Goal: Information Seeking & Learning: Learn about a topic

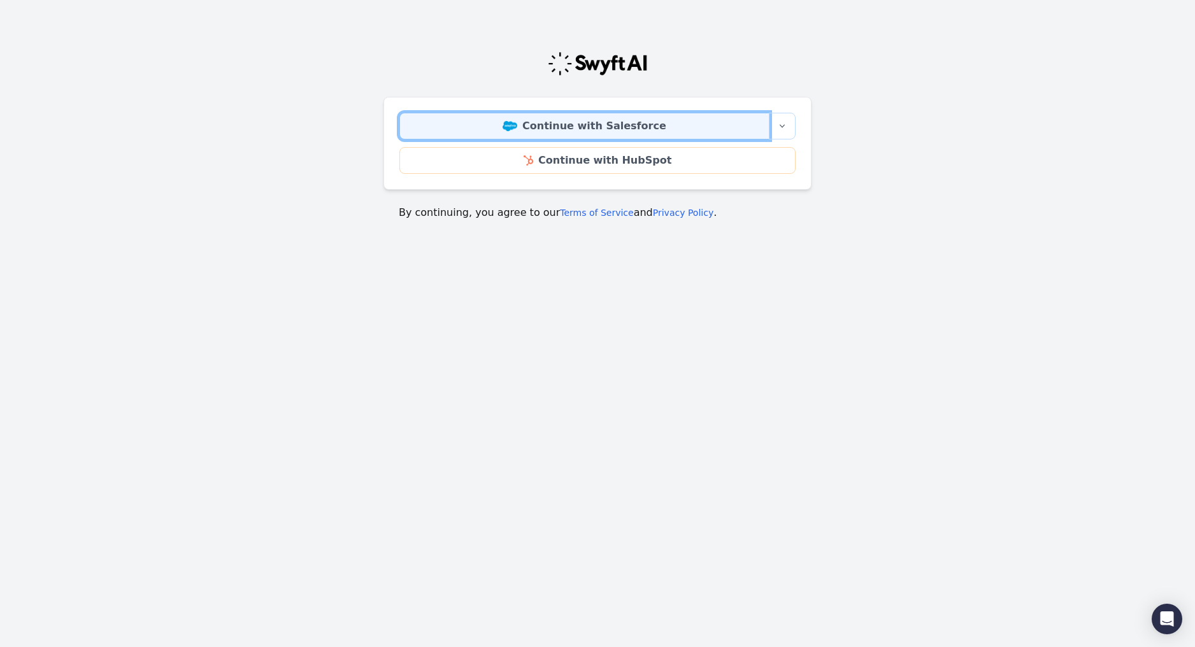
click at [654, 129] on link "Continue with Salesforce" at bounding box center [584, 126] width 370 height 27
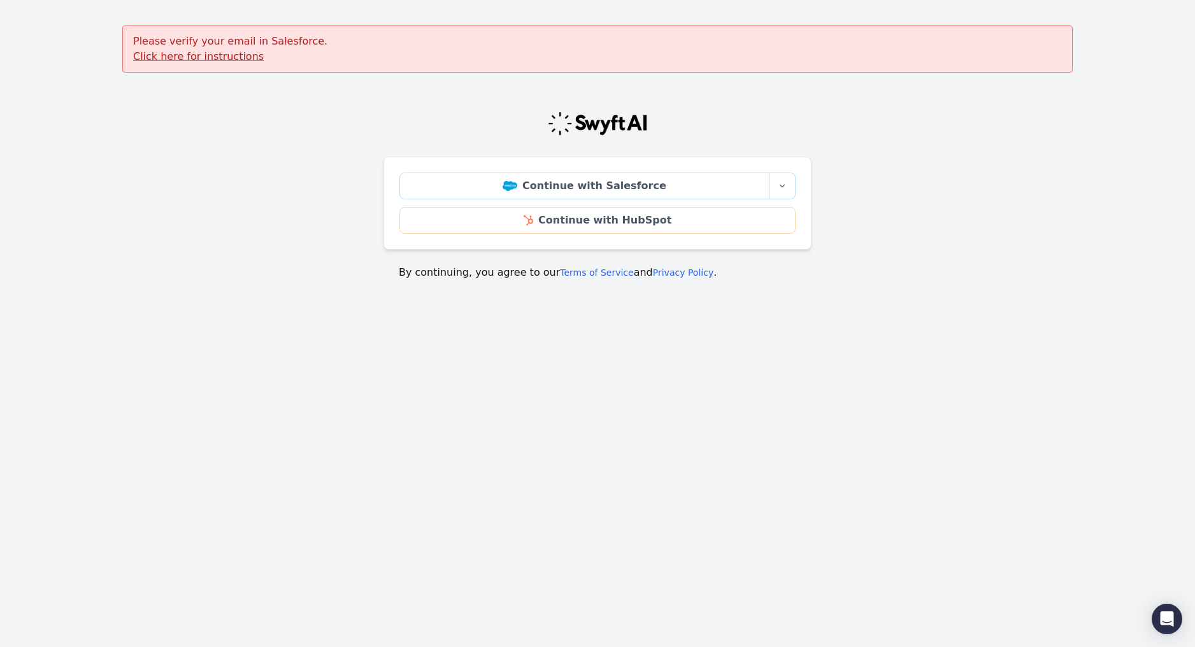
click at [220, 53] on u "Click here for instructions" at bounding box center [198, 56] width 131 height 12
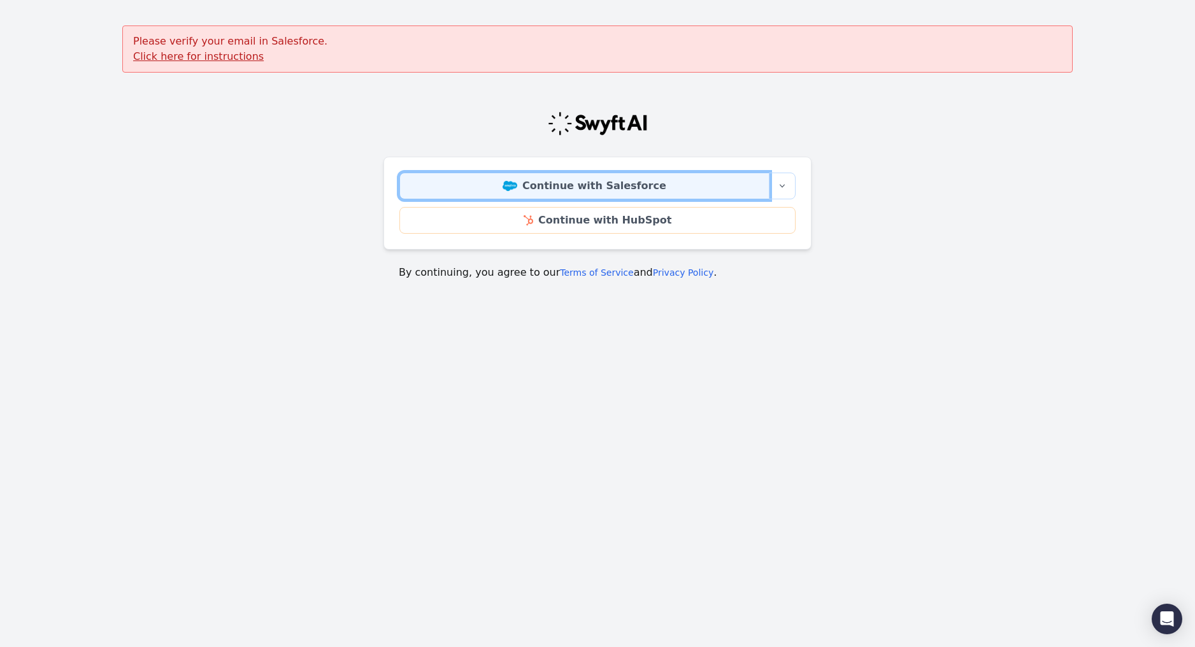
click at [582, 173] on link "Continue with Salesforce" at bounding box center [584, 186] width 370 height 27
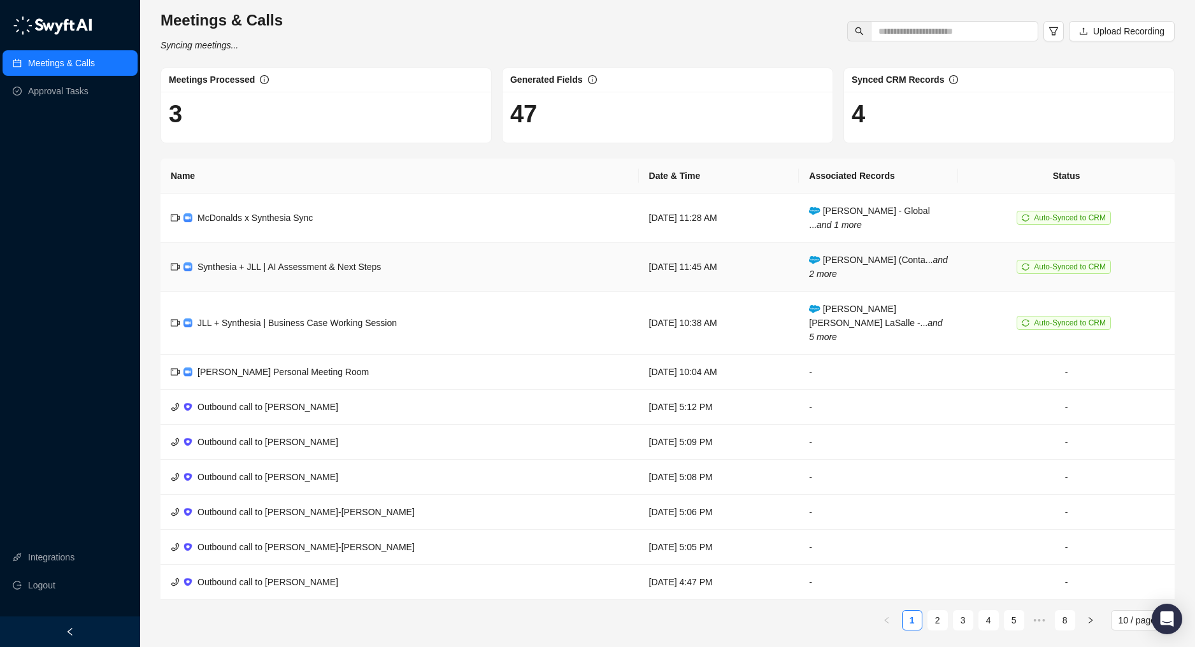
click at [538, 255] on td "Synthesia + JLL | AI Assessment & Next Steps" at bounding box center [400, 267] width 478 height 49
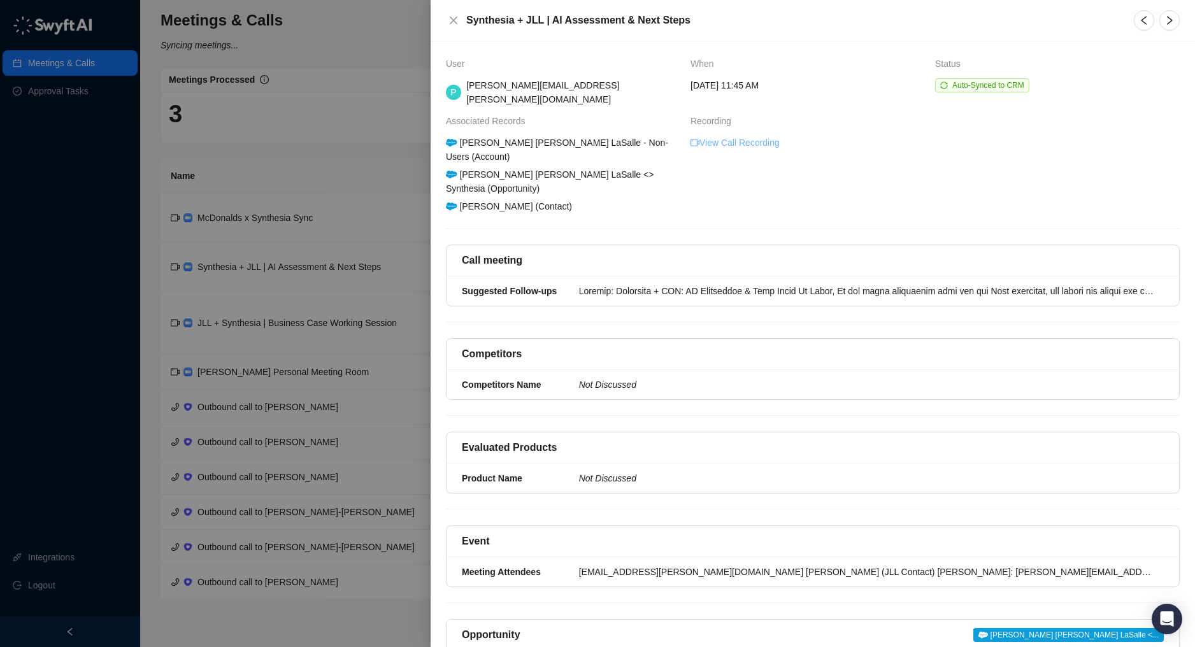
click at [720, 136] on link "View Call Recording" at bounding box center [735, 143] width 89 height 14
click at [649, 284] on div at bounding box center [867, 291] width 577 height 14
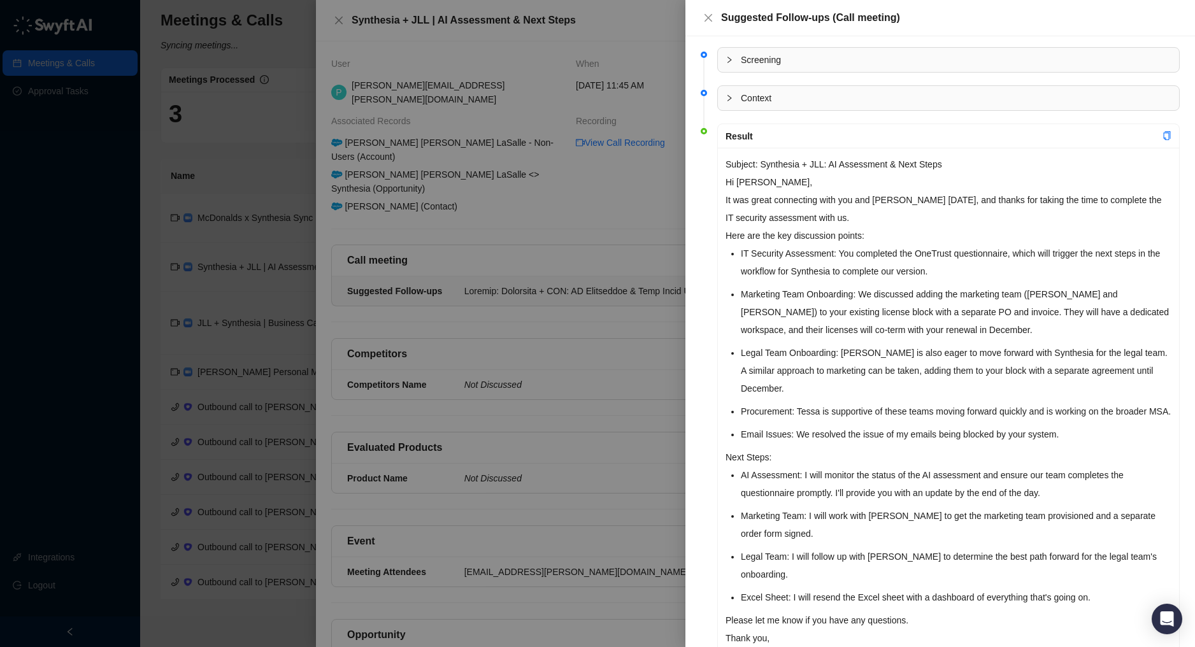
click at [726, 61] on icon "collapsed" at bounding box center [730, 60] width 8 height 8
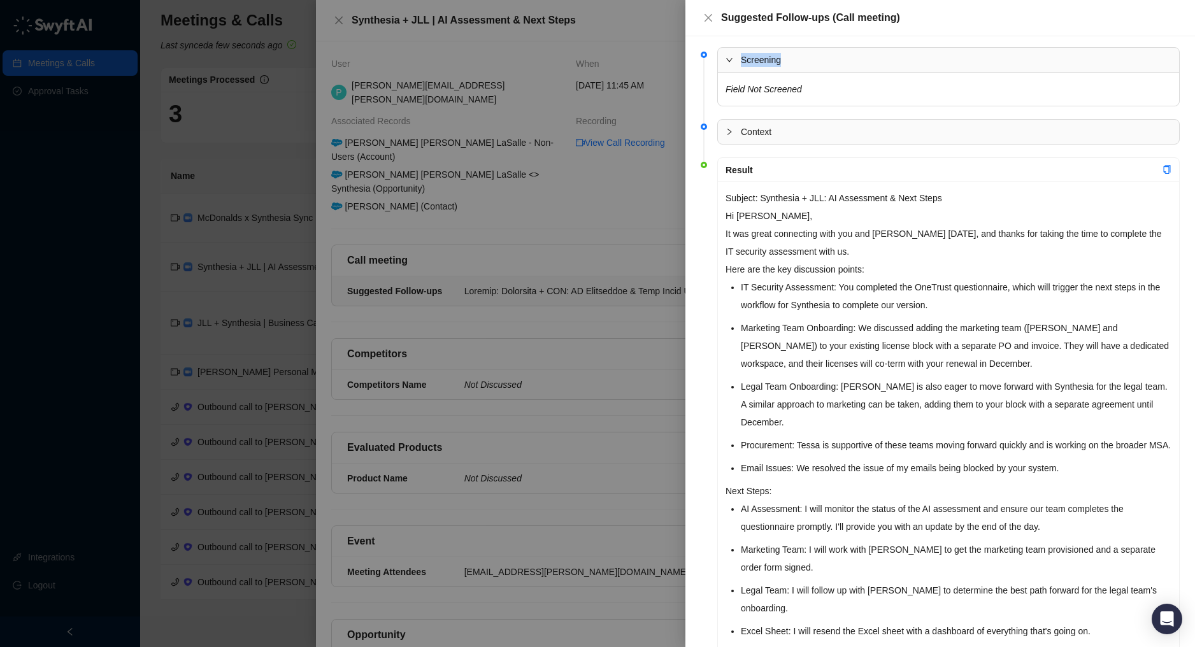
click at [726, 61] on icon "expanded" at bounding box center [730, 60] width 8 height 8
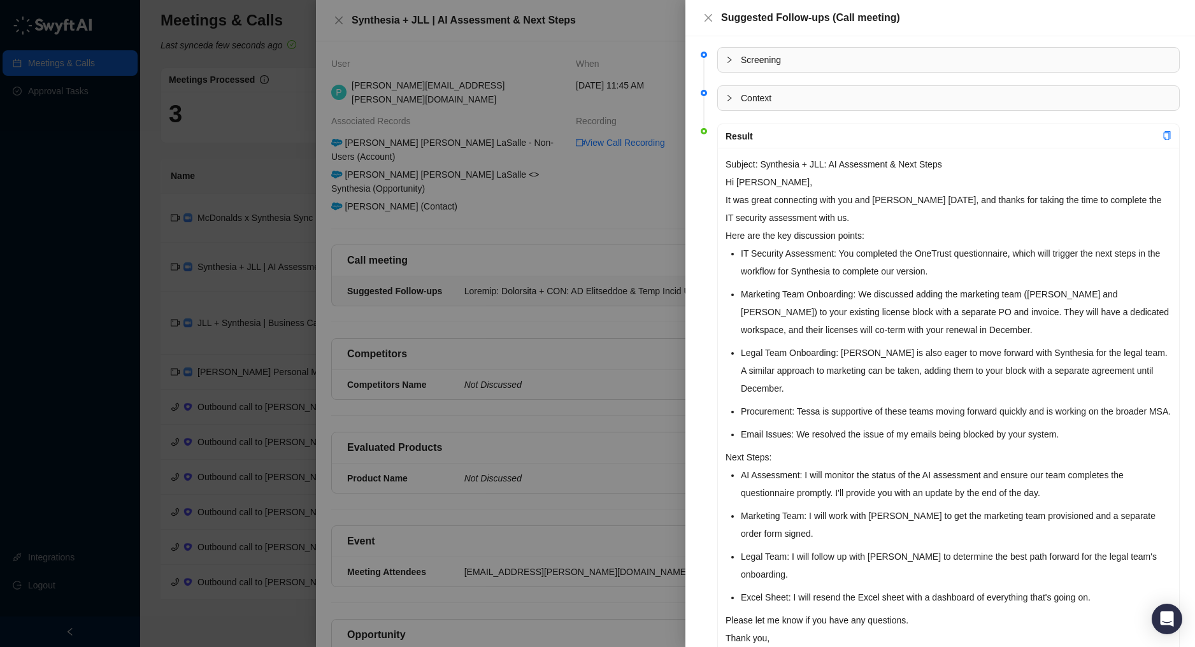
click at [730, 97] on icon "collapsed" at bounding box center [730, 98] width 8 height 8
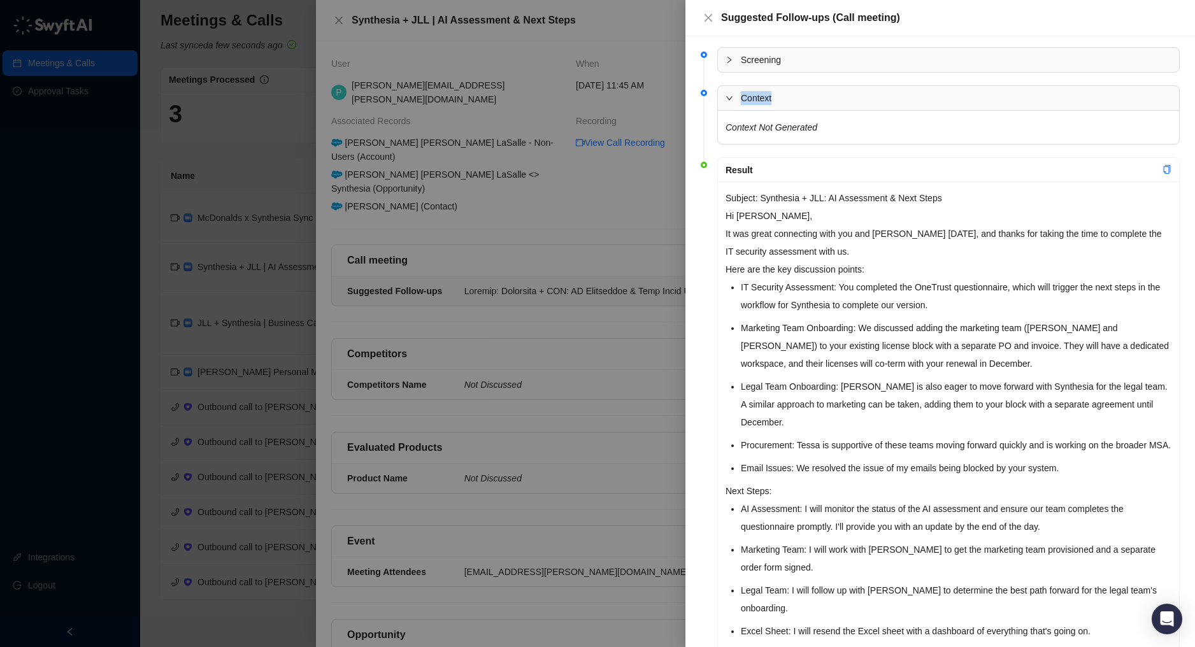
click at [730, 97] on icon "expanded" at bounding box center [730, 98] width 8 height 8
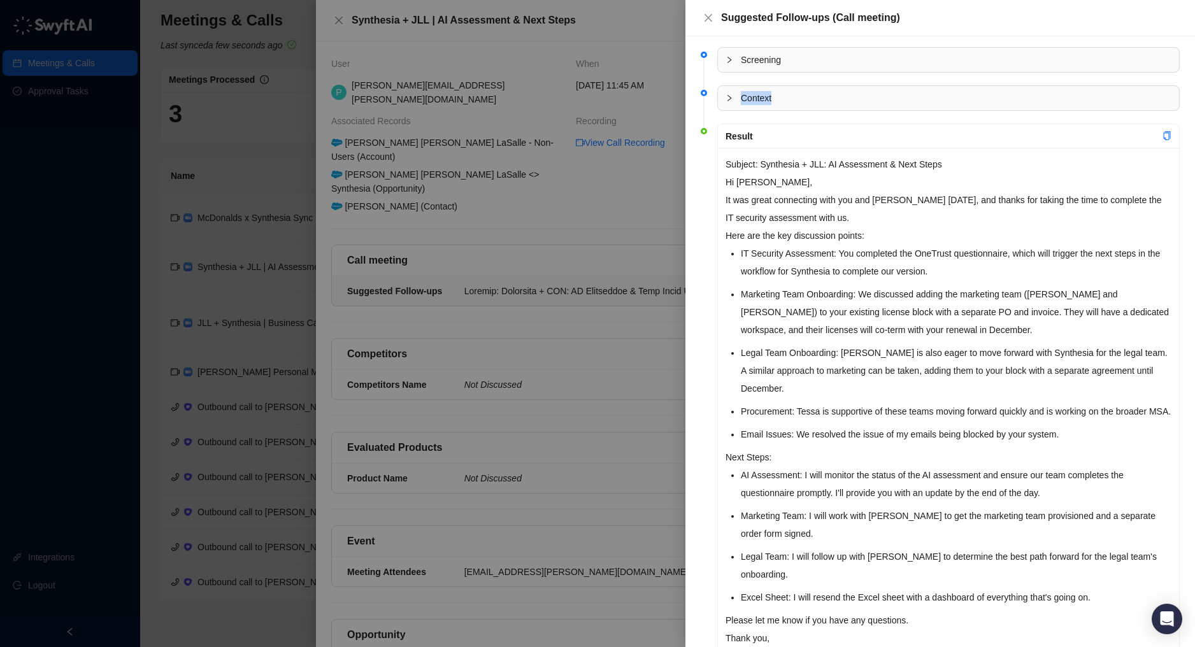
scroll to position [57, 0]
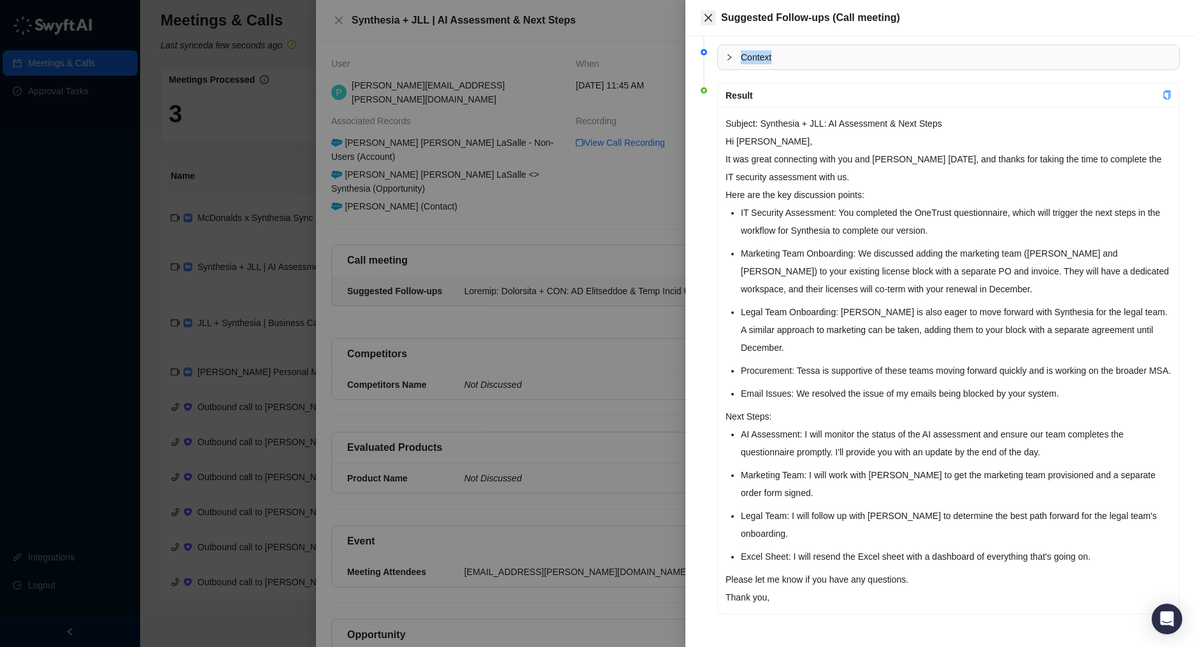
click at [705, 11] on button "Close" at bounding box center [708, 17] width 15 height 15
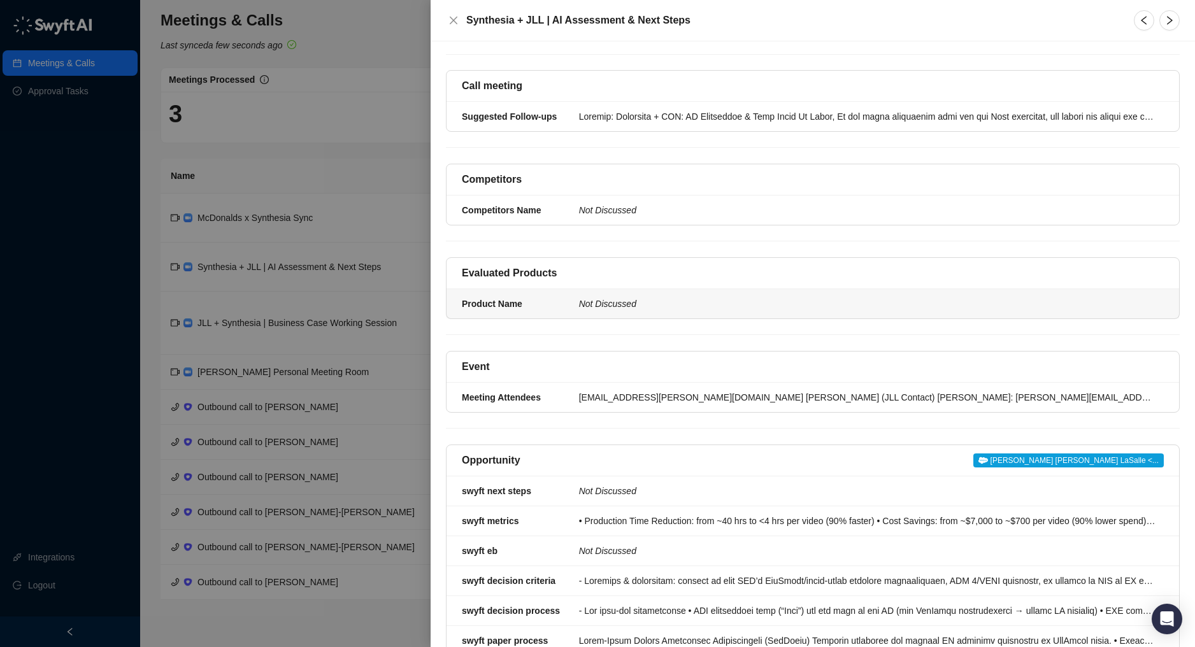
scroll to position [276, 0]
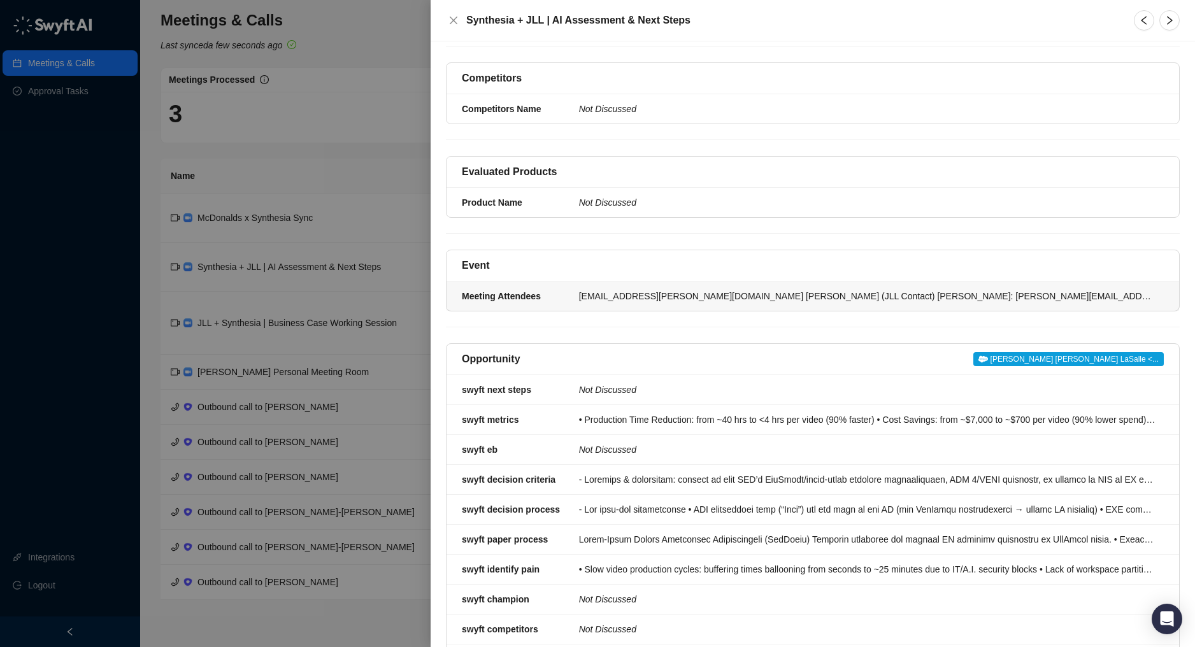
click at [800, 289] on div "[EMAIL_ADDRESS][PERSON_NAME][DOMAIN_NAME] [PERSON_NAME] (JLL Contact) [PERSON_N…" at bounding box center [867, 296] width 577 height 14
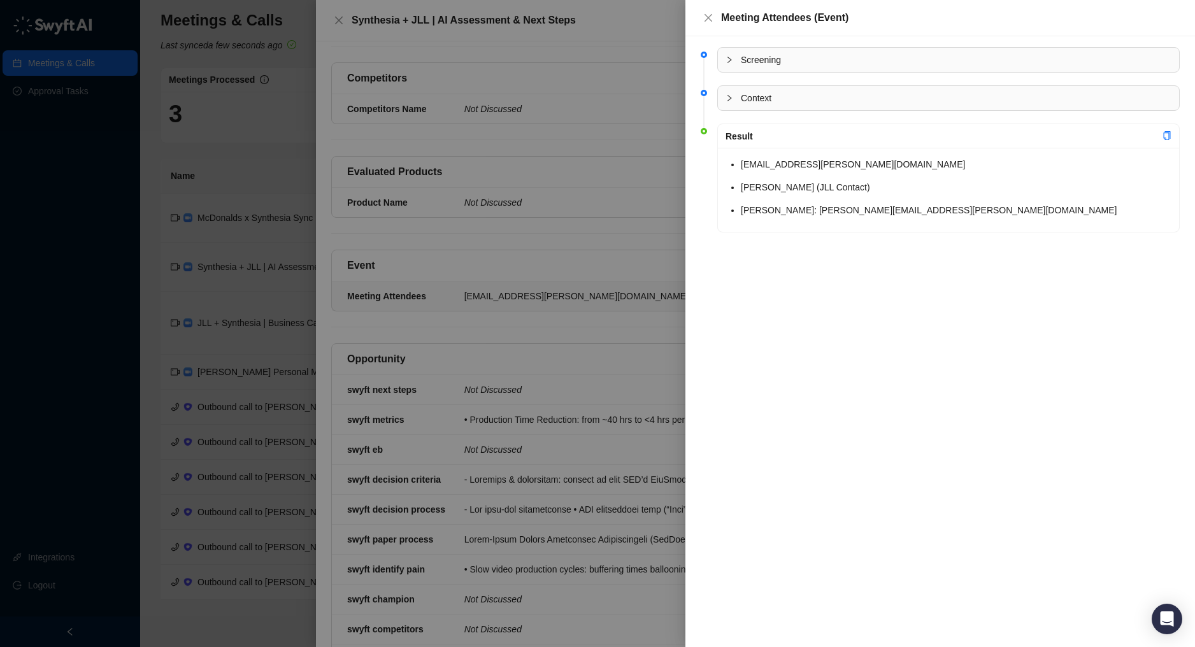
click at [731, 96] on icon "collapsed" at bounding box center [730, 98] width 8 height 8
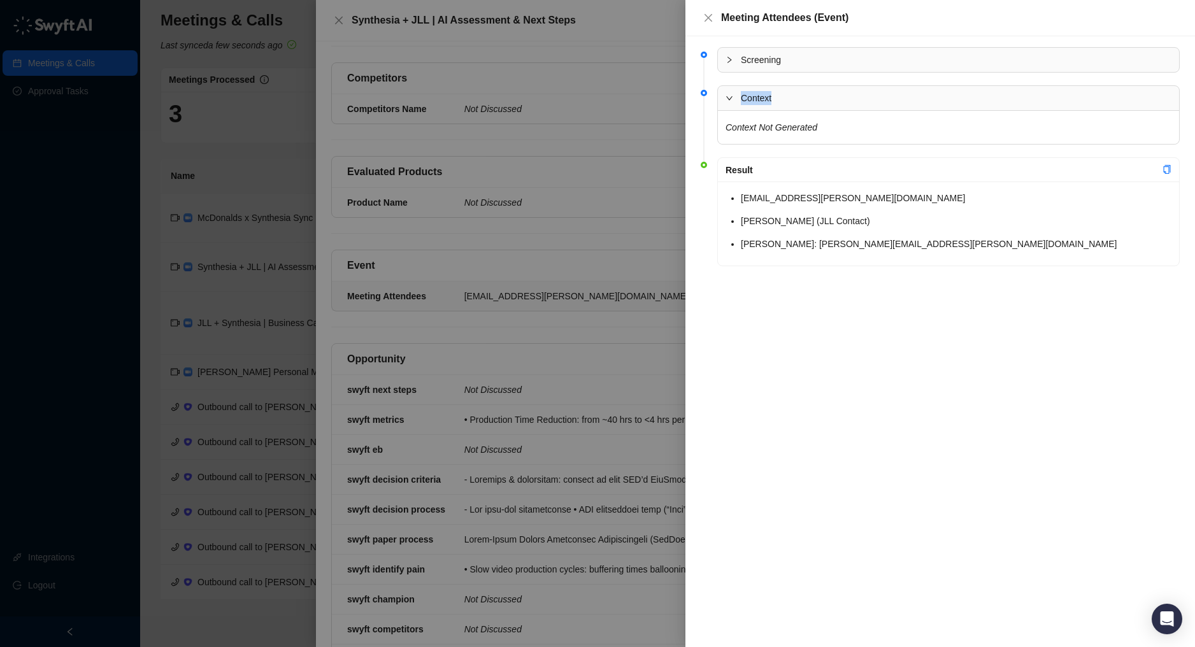
click at [731, 96] on icon "expanded" at bounding box center [729, 98] width 6 height 4
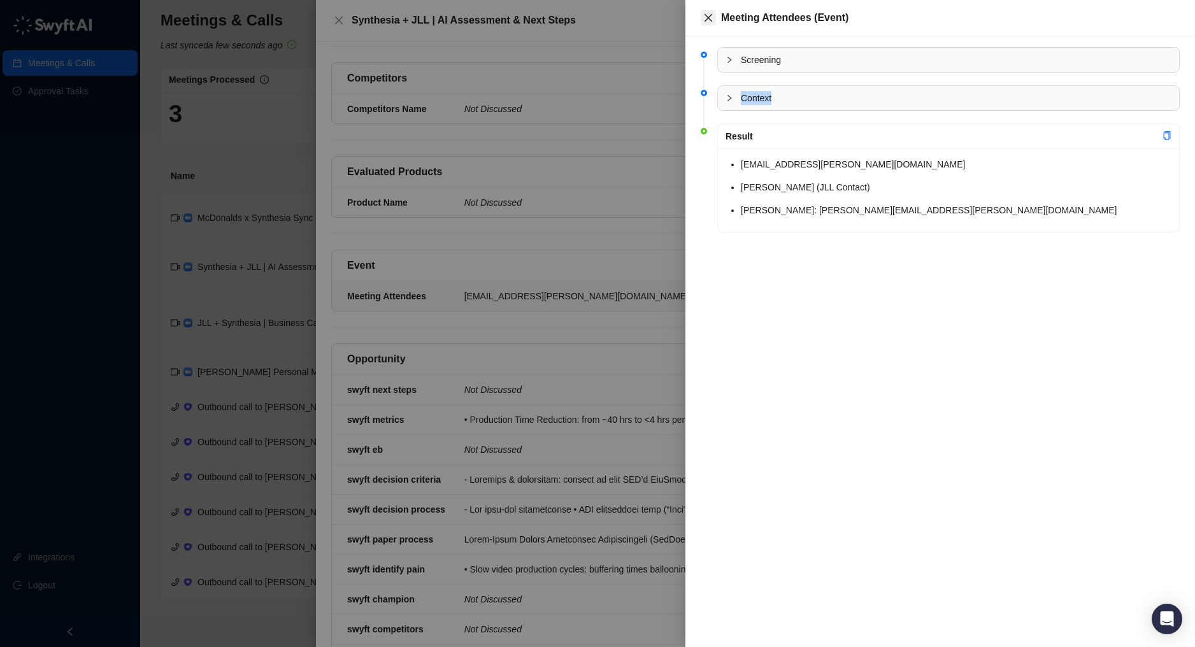
click at [705, 11] on button "Close" at bounding box center [708, 17] width 15 height 15
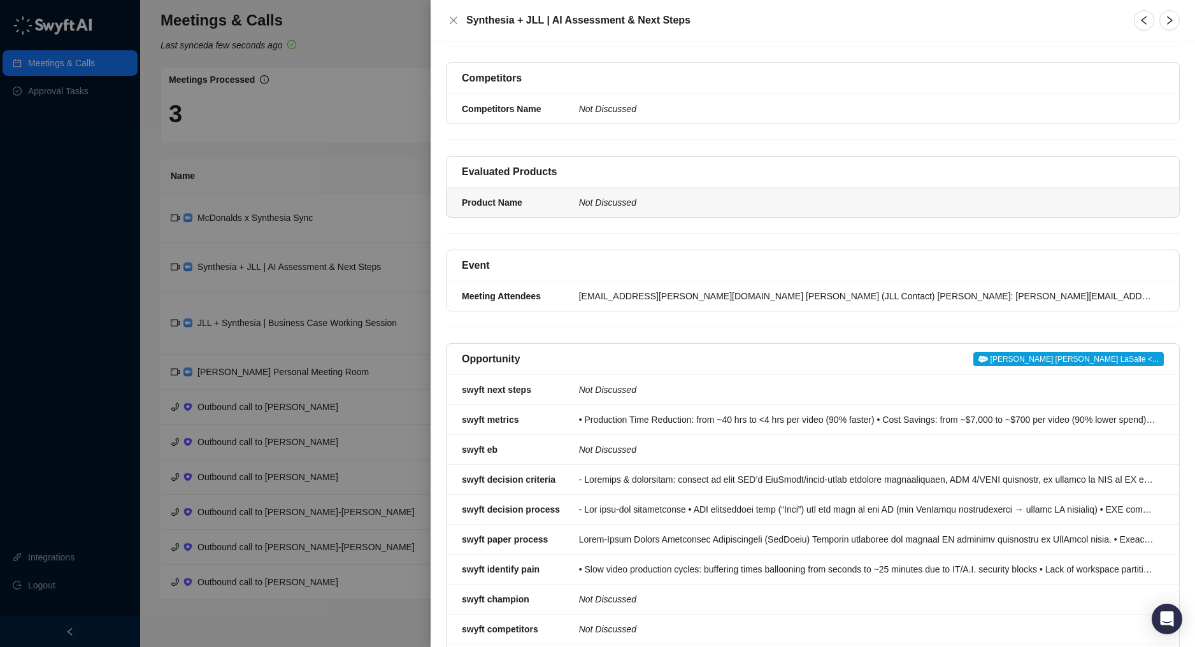
scroll to position [633, 0]
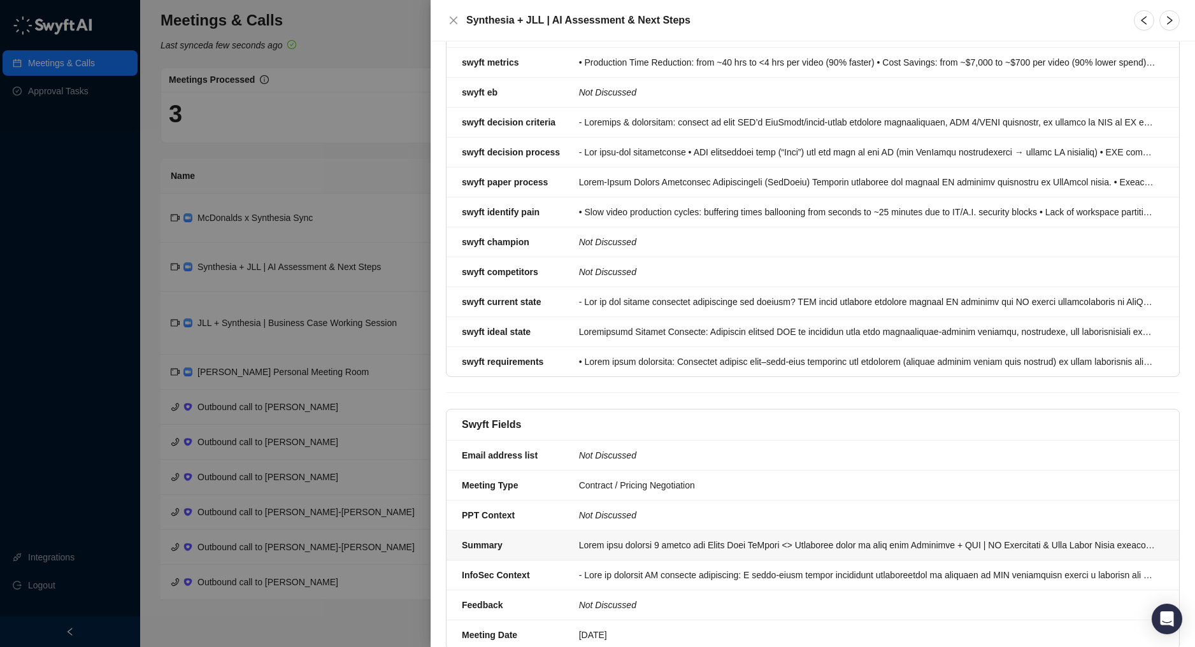
click at [686, 538] on div at bounding box center [867, 545] width 577 height 14
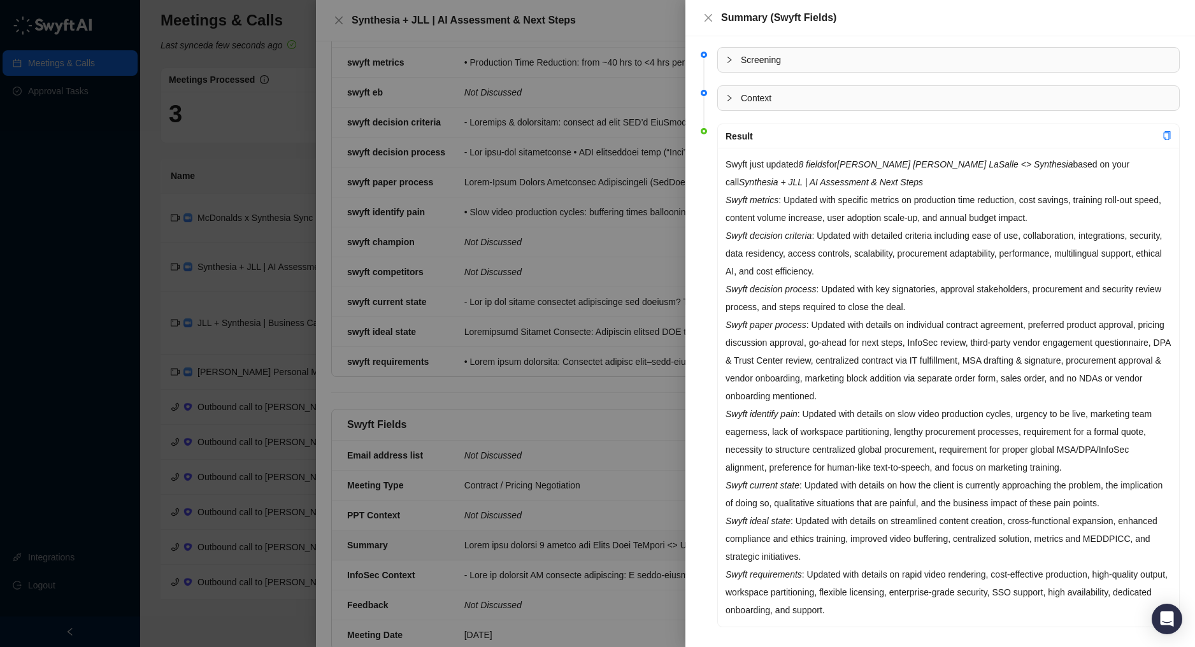
scroll to position [11, 0]
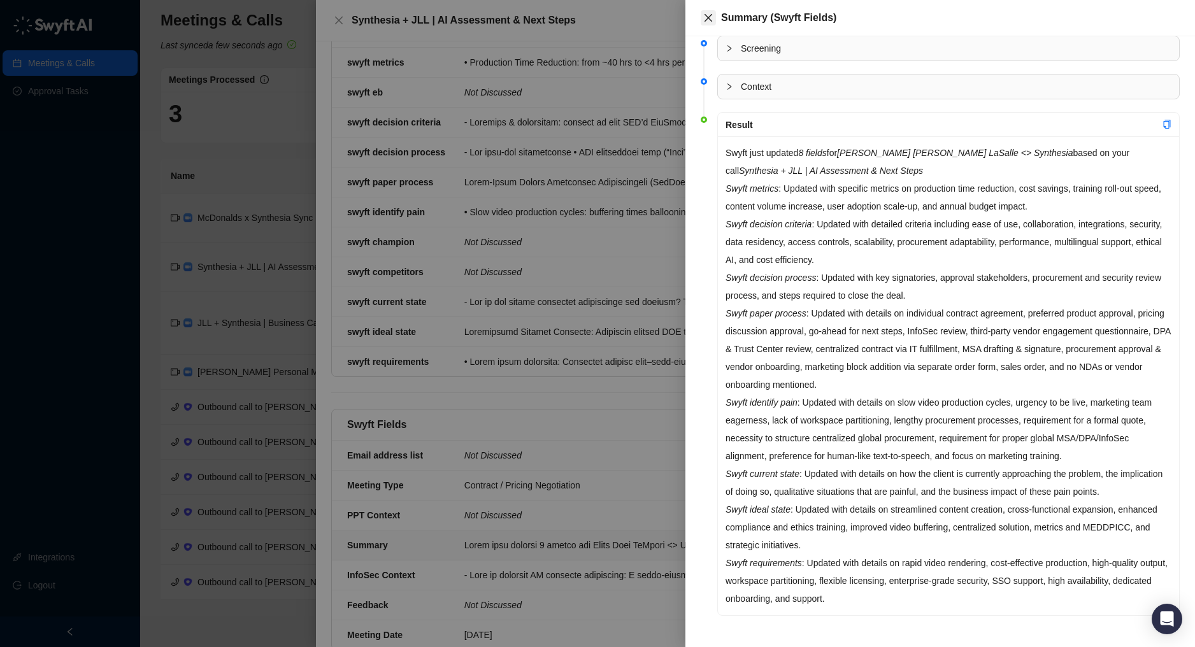
click at [708, 17] on icon "close" at bounding box center [709, 18] width 8 height 8
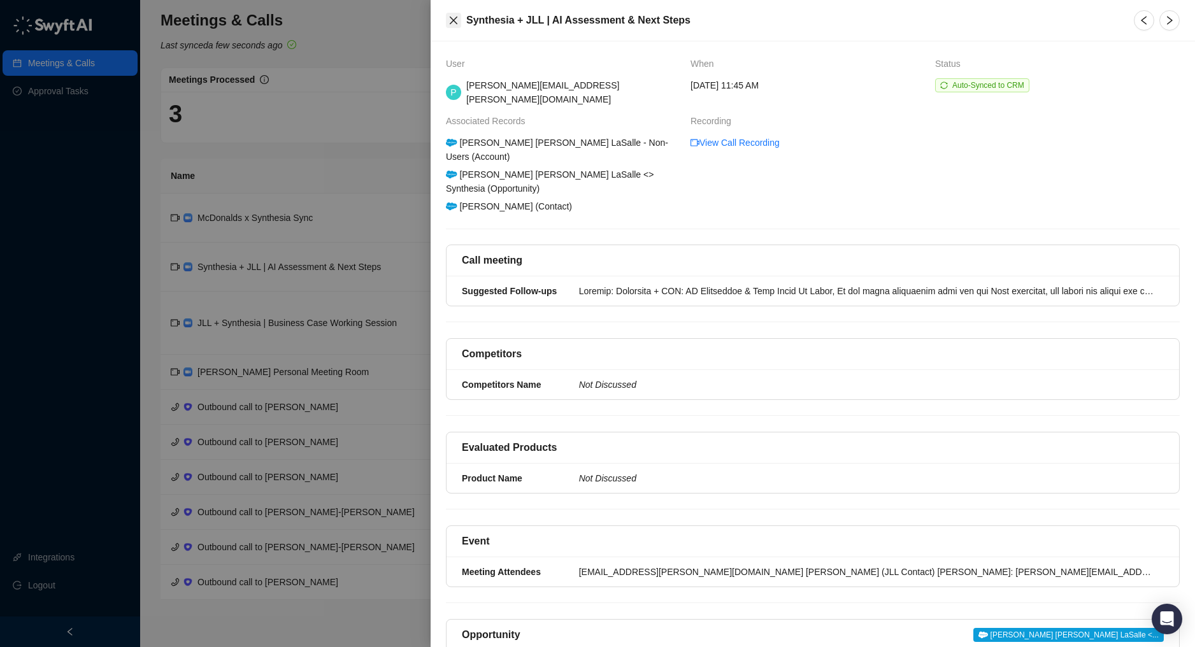
click at [452, 16] on icon "close" at bounding box center [454, 20] width 10 height 10
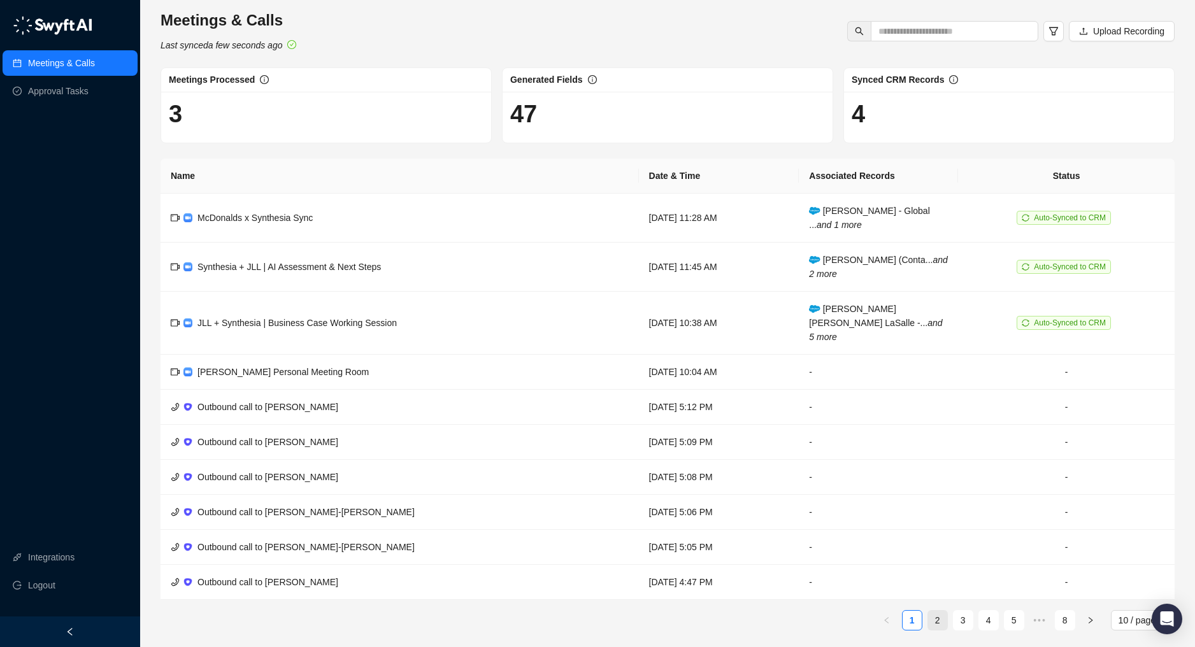
click at [947, 611] on link "2" at bounding box center [937, 620] width 19 height 19
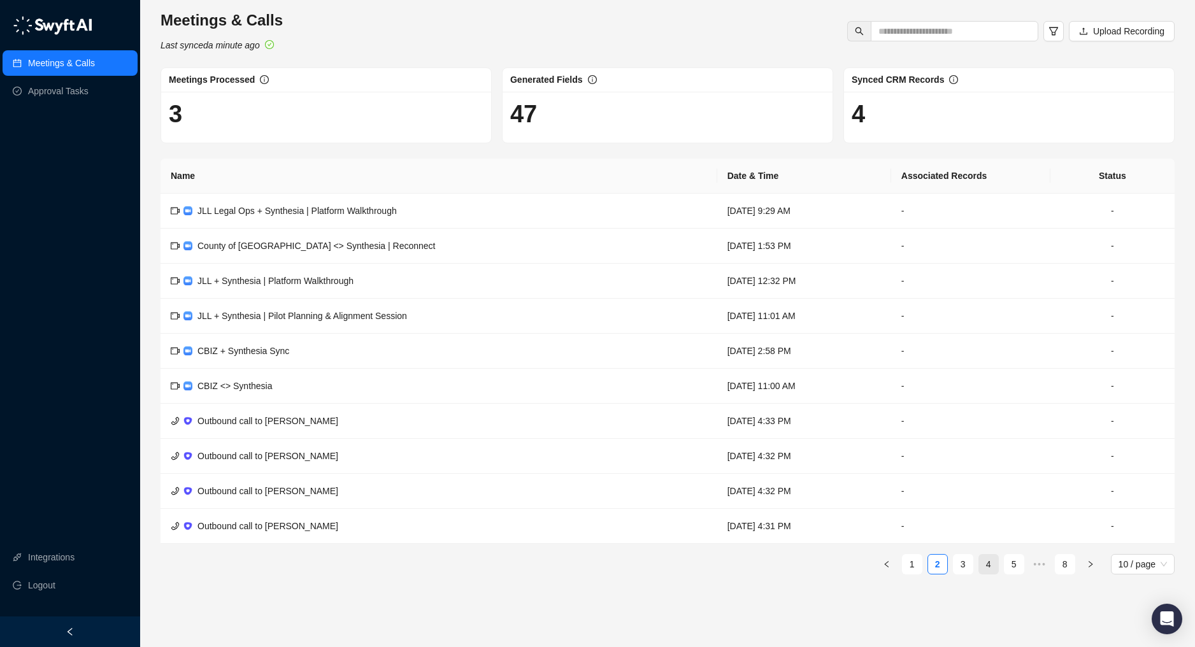
click at [982, 557] on link "4" at bounding box center [988, 564] width 19 height 19
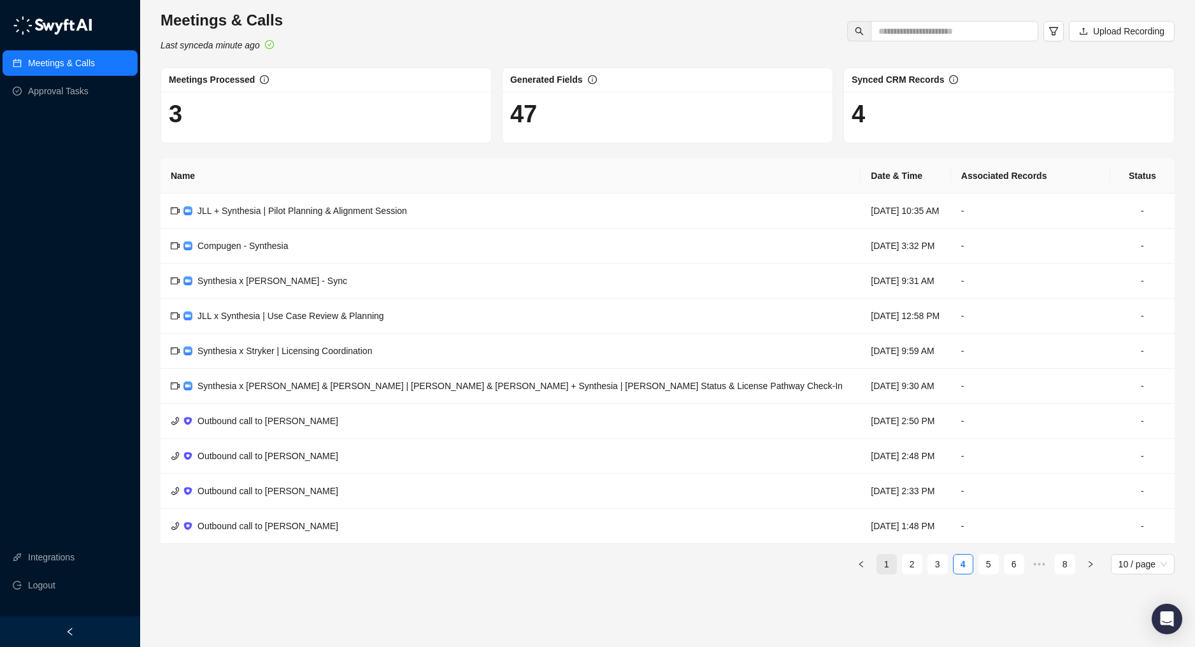
click at [884, 557] on link "1" at bounding box center [886, 564] width 19 height 19
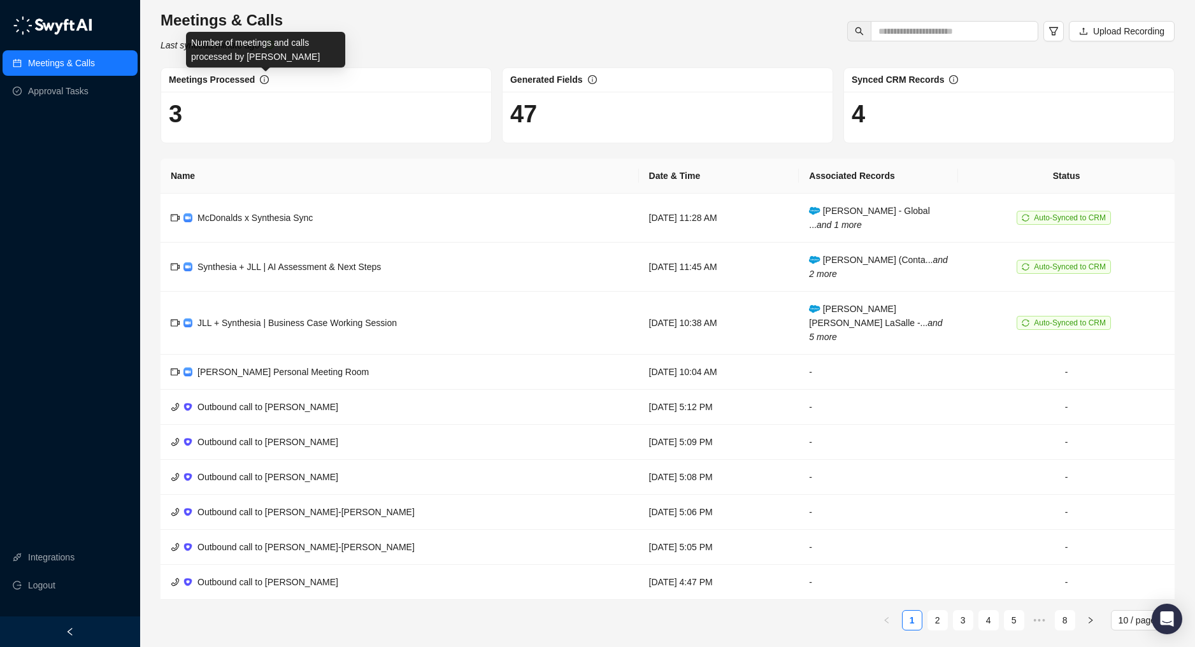
click at [268, 75] on icon "info-circle" at bounding box center [264, 79] width 9 height 9
click at [744, 62] on div "Meetings & Calls Last synced a minute ago Upload Recording Meetings Processed 3…" at bounding box center [668, 325] width 1014 height 631
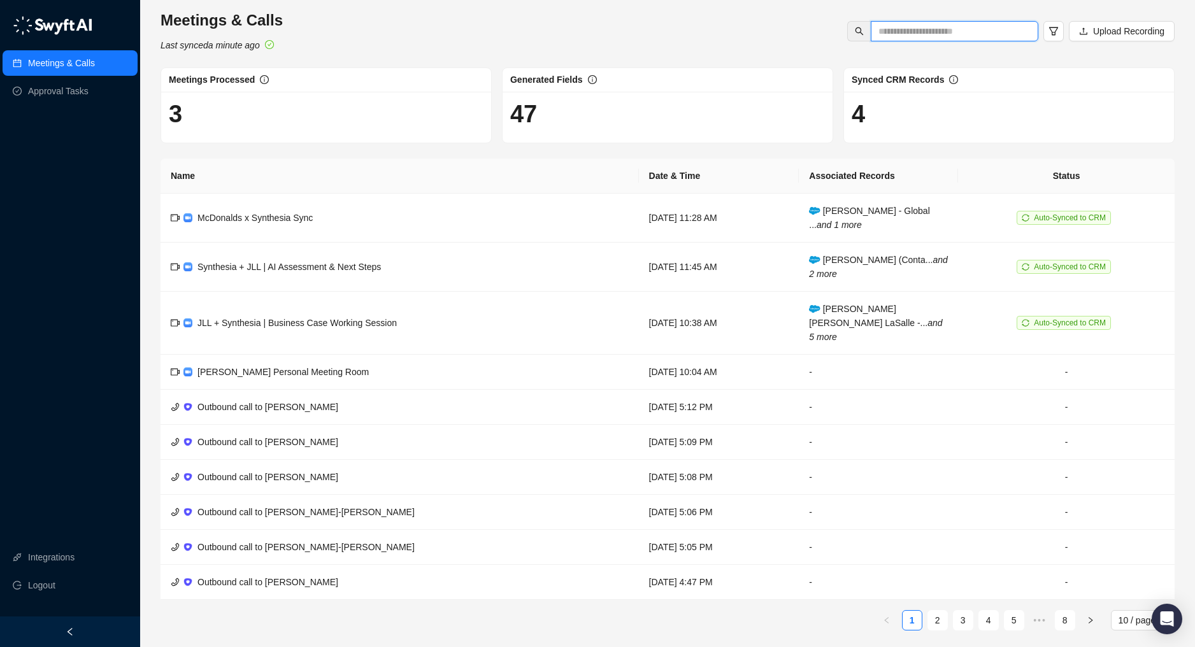
click at [995, 31] on input "text" at bounding box center [950, 31] width 142 height 14
click at [1074, 45] on div "Meetings & Calls Last synced a minute ago Upload Recording" at bounding box center [668, 31] width 1022 height 42
click at [773, 223] on td "[DATE] 11:28 AM" at bounding box center [719, 218] width 161 height 49
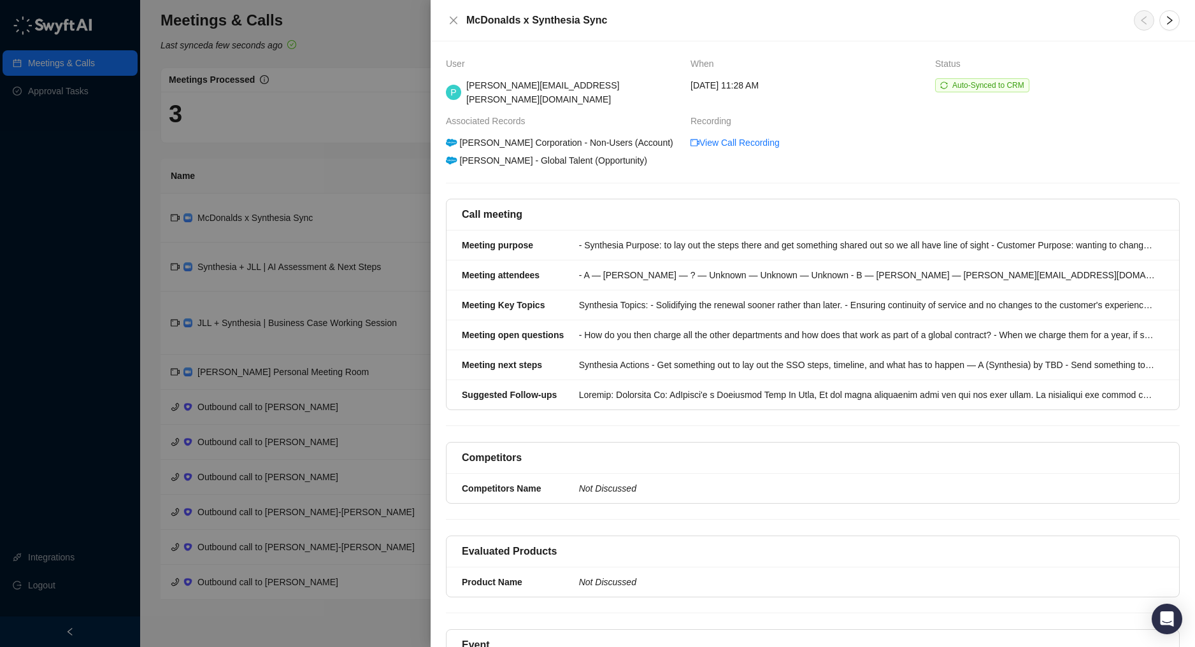
scroll to position [45, 0]
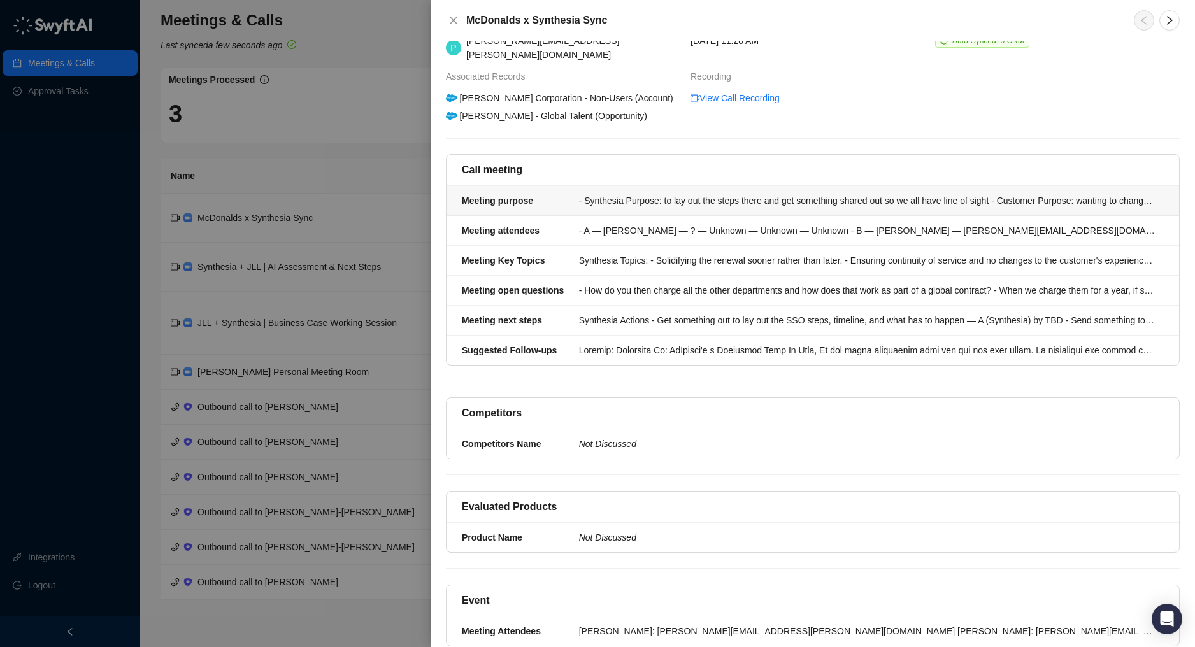
click at [525, 196] on strong "Meeting purpose" at bounding box center [497, 201] width 71 height 10
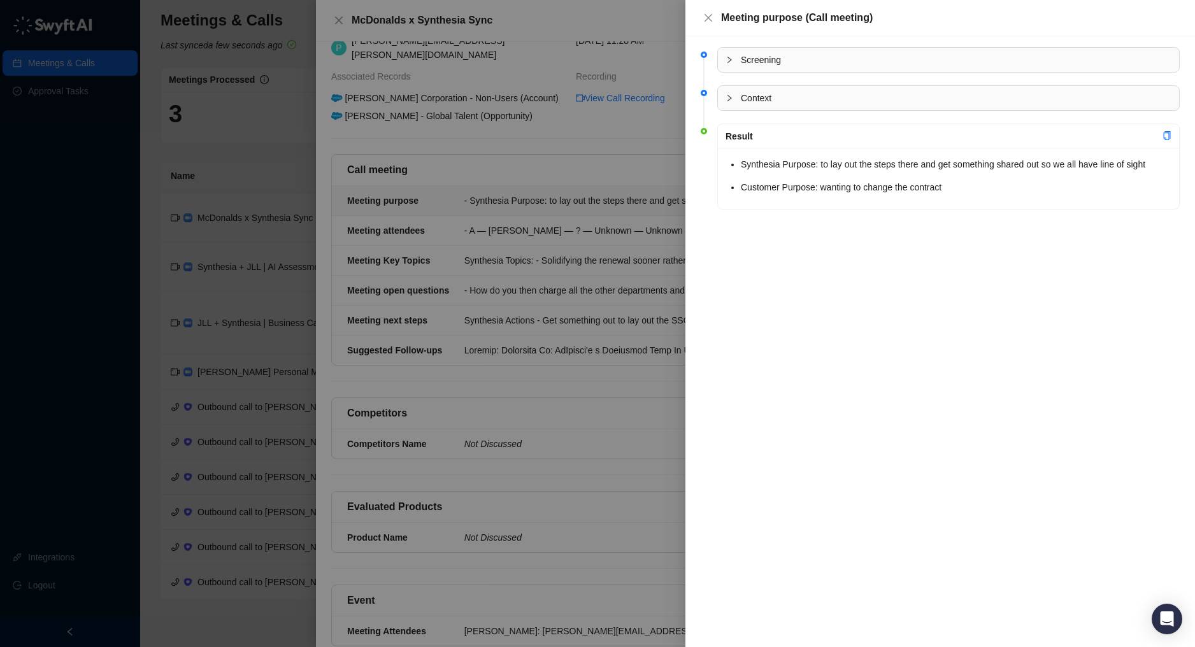
click at [837, 280] on div "Screening Context Result Synthesia Purpose: to lay out the steps there and get …" at bounding box center [941, 341] width 510 height 611
click at [727, 94] on icon "collapsed" at bounding box center [730, 98] width 8 height 8
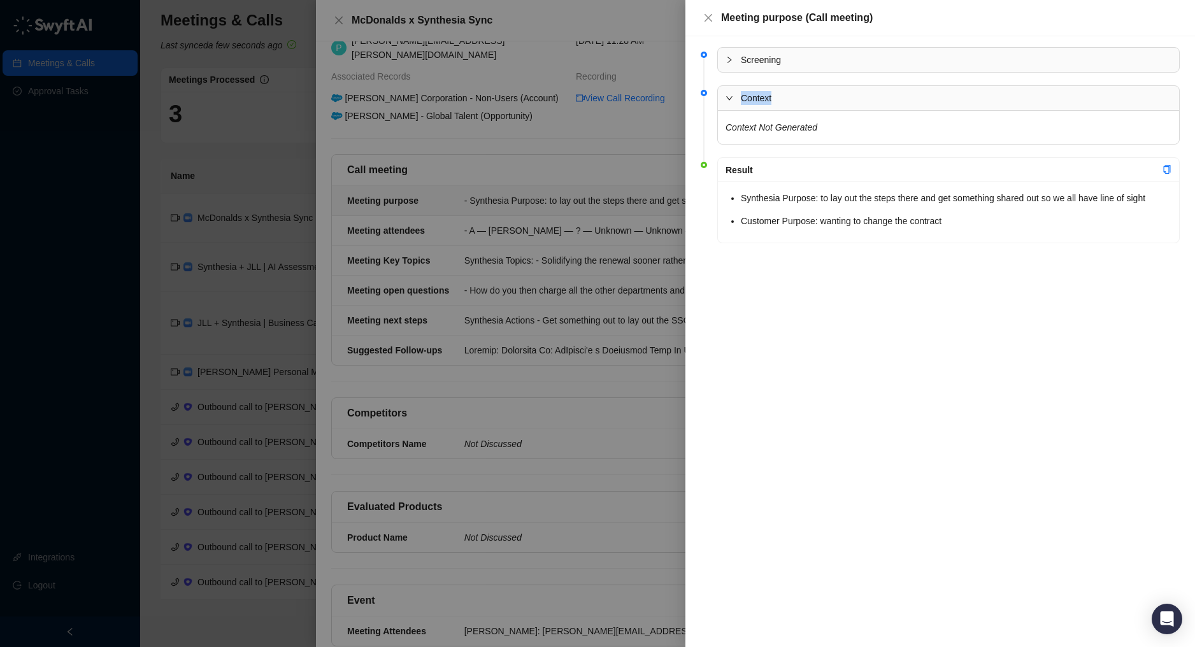
click at [727, 94] on icon "expanded" at bounding box center [730, 98] width 8 height 8
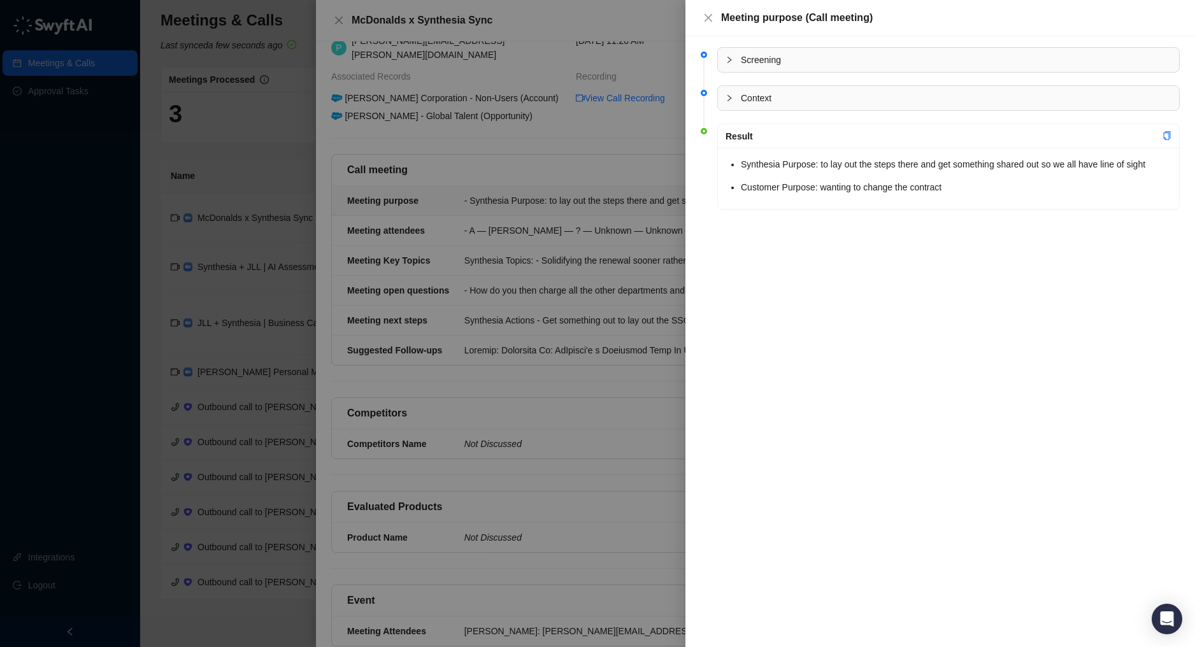
click at [730, 57] on icon "collapsed" at bounding box center [730, 60] width 8 height 8
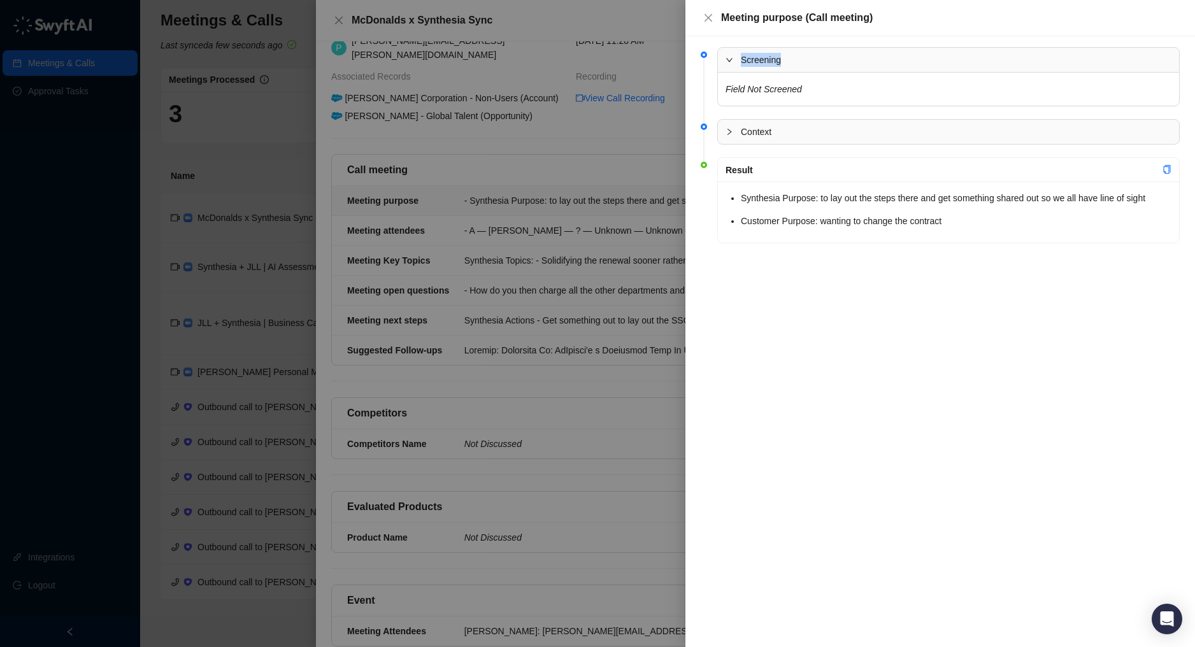
click at [730, 57] on icon "expanded" at bounding box center [730, 60] width 8 height 8
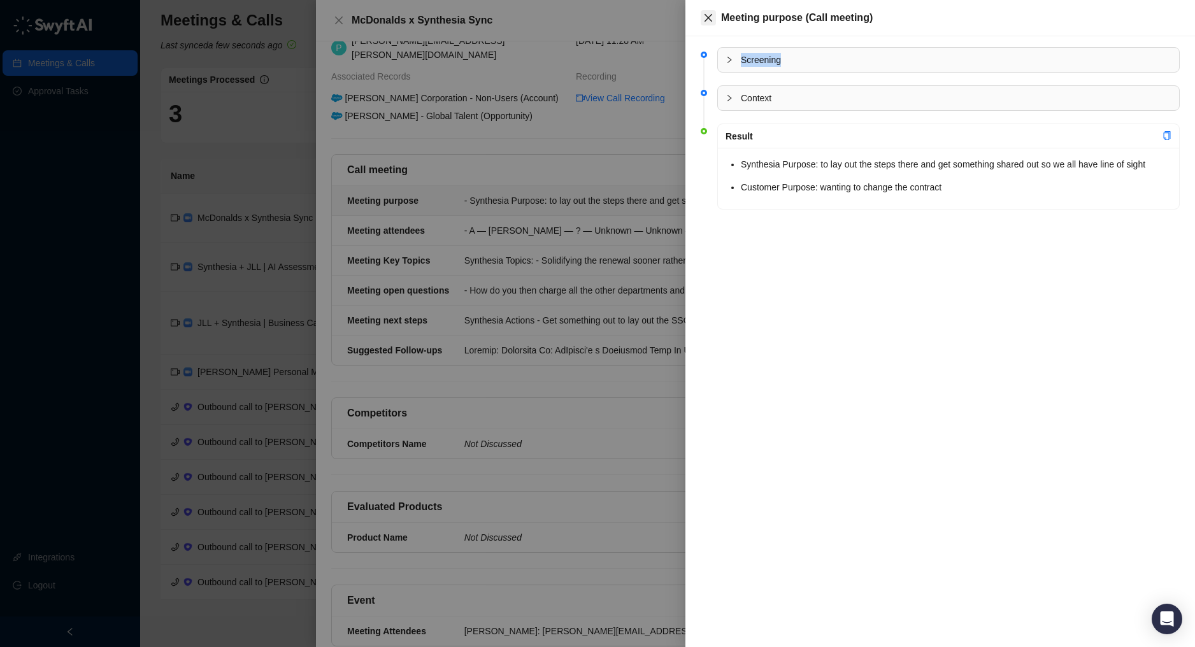
click at [712, 19] on icon "close" at bounding box center [708, 18] width 10 height 10
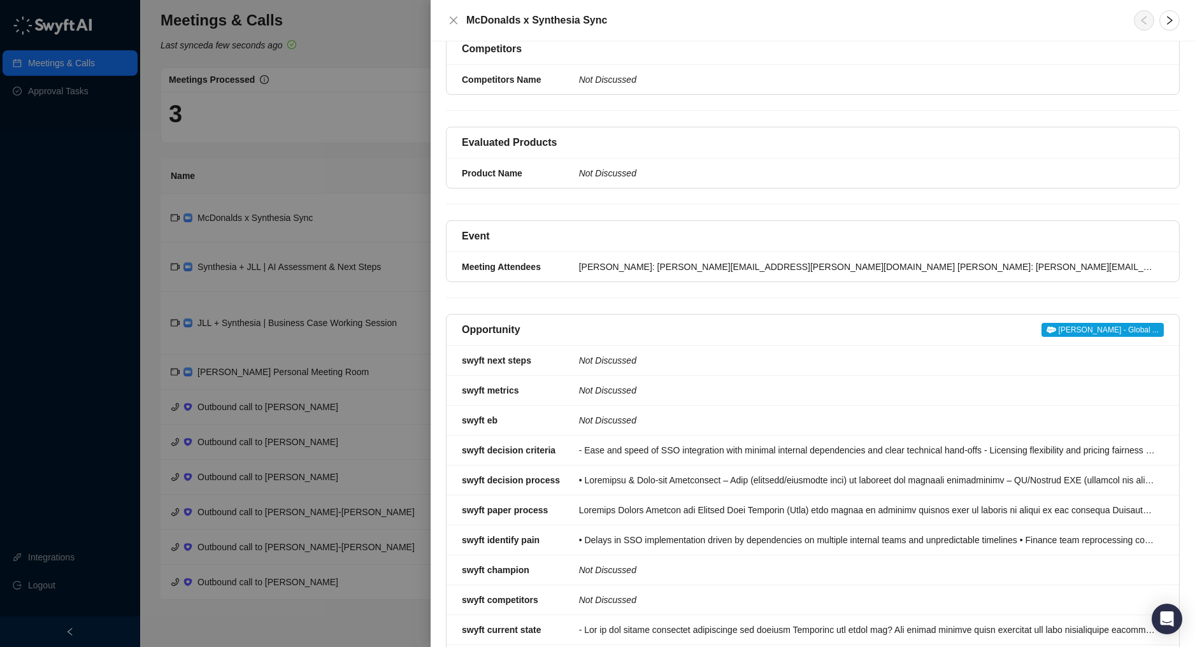
scroll to position [436, 0]
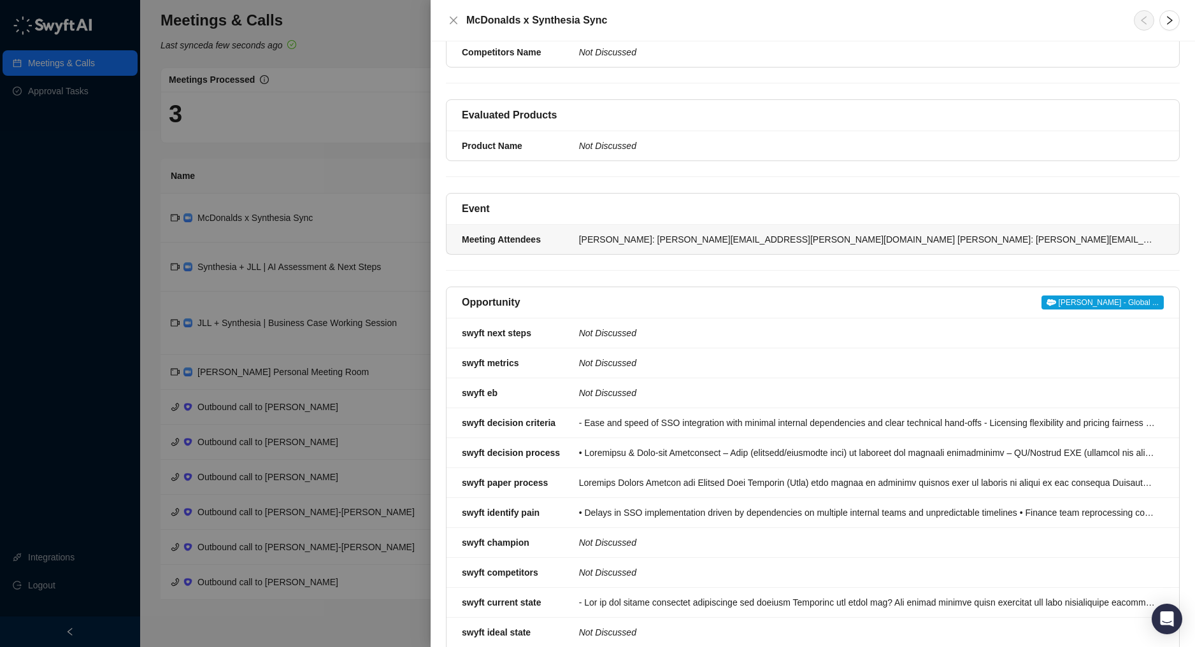
click at [774, 233] on div "[PERSON_NAME]: [PERSON_NAME][EMAIL_ADDRESS][PERSON_NAME][DOMAIN_NAME] [PERSON_N…" at bounding box center [867, 240] width 577 height 14
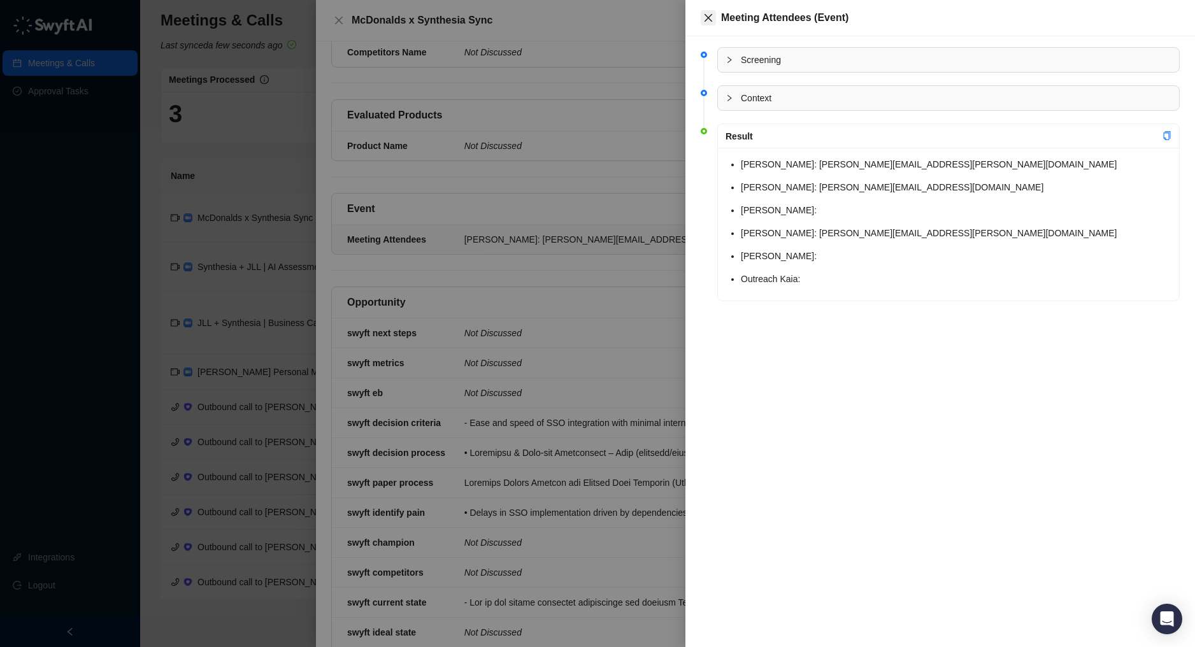
click at [706, 13] on icon "close" at bounding box center [708, 18] width 10 height 10
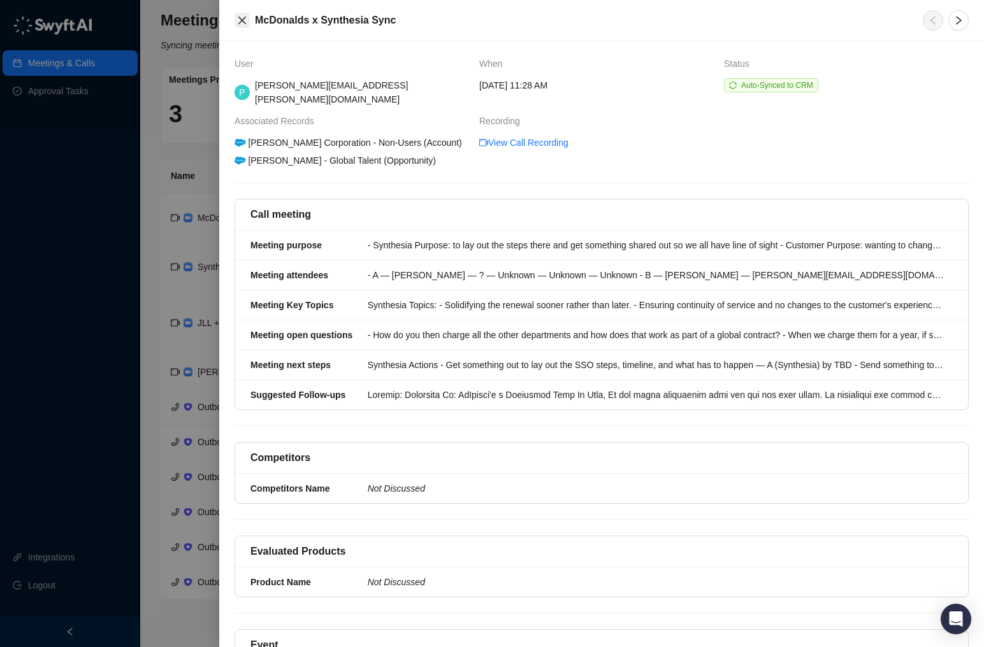
click at [244, 18] on icon "close" at bounding box center [242, 21] width 8 height 8
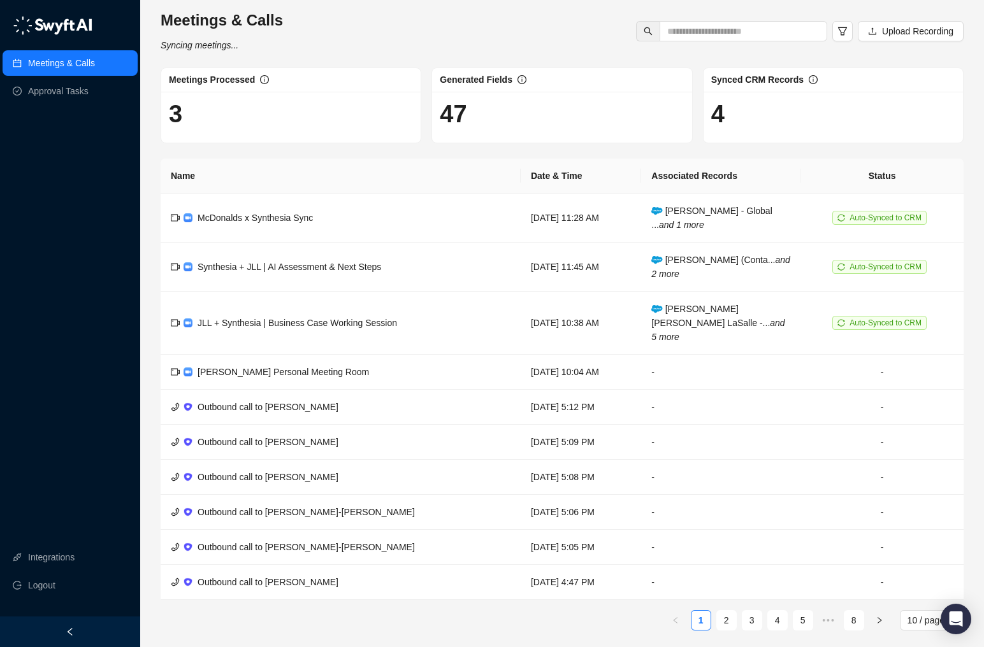
click at [35, 23] on img at bounding box center [53, 25] width 80 height 19
click at [738, 29] on input "text" at bounding box center [738, 31] width 142 height 14
type input "***"
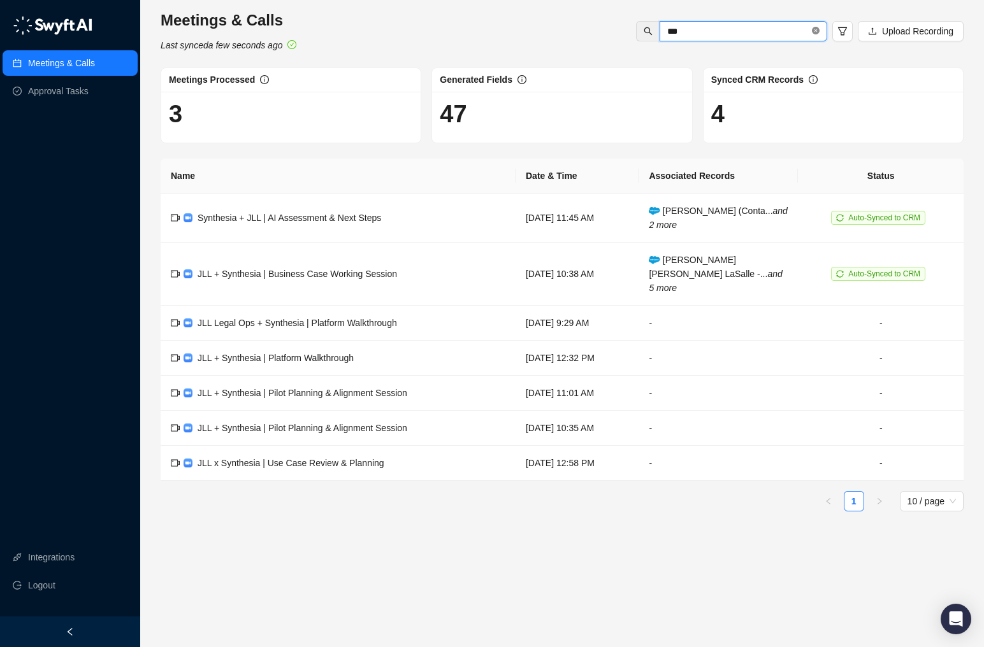
click at [815, 30] on icon "close-circle" at bounding box center [816, 31] width 8 height 8
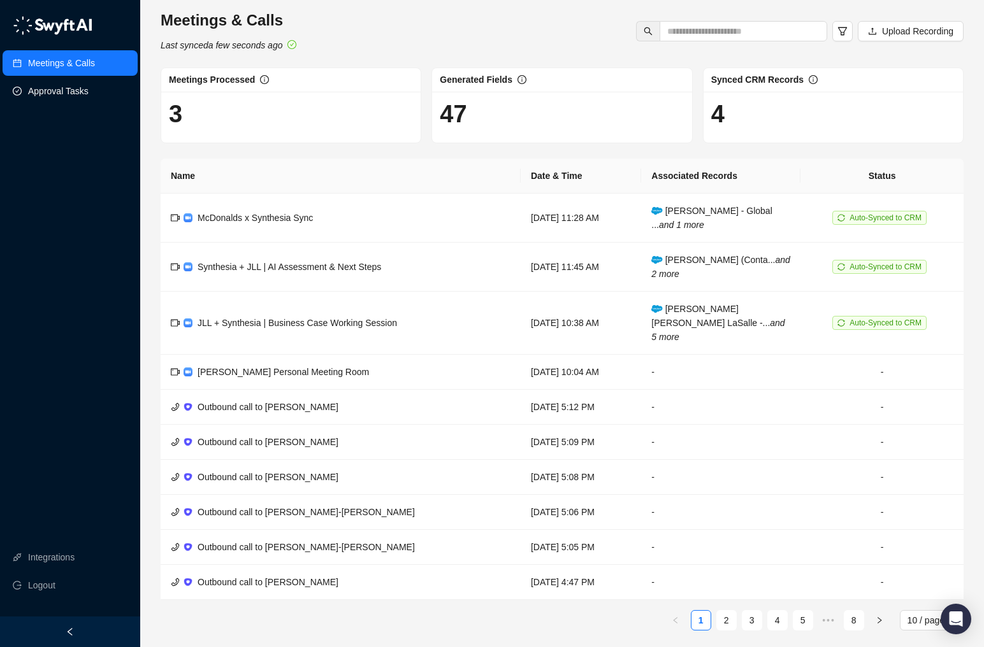
click at [44, 97] on link "Approval Tasks" at bounding box center [58, 90] width 61 height 25
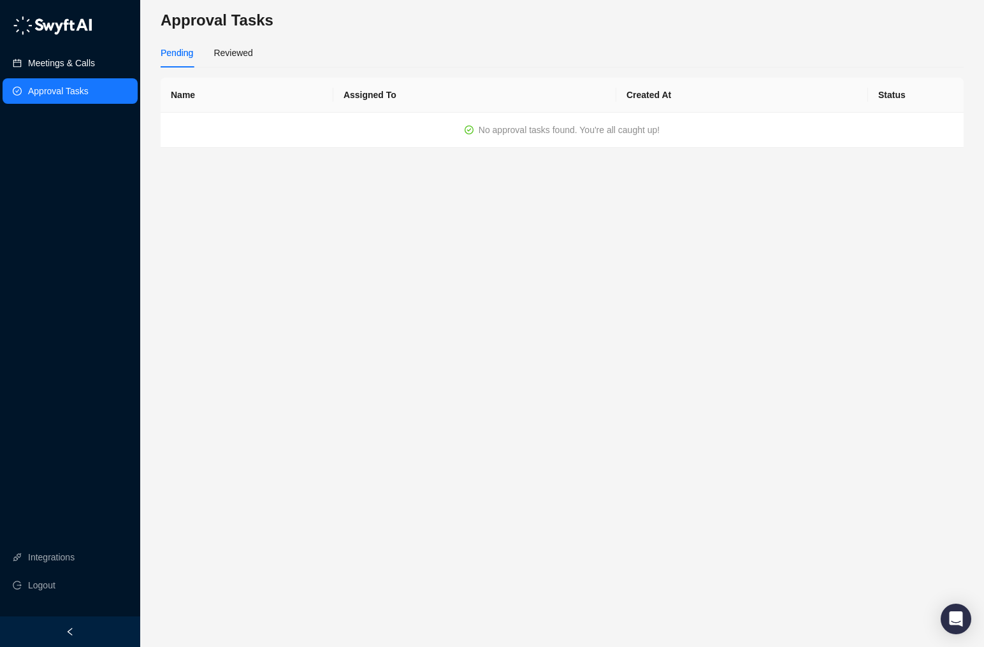
click at [55, 68] on link "Meetings & Calls" at bounding box center [61, 62] width 67 height 25
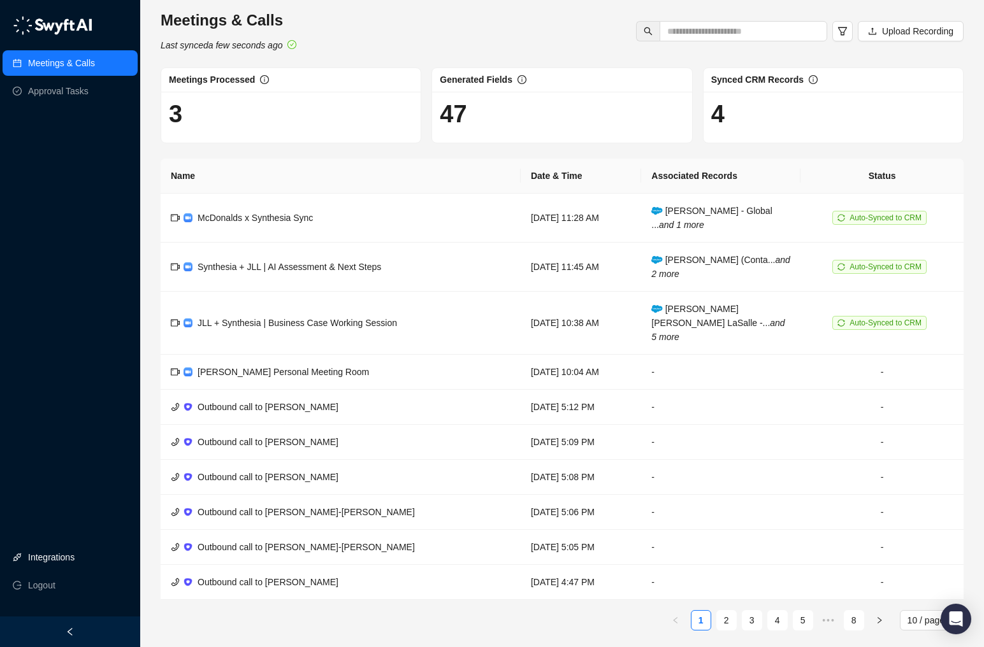
click at [75, 559] on link "Integrations" at bounding box center [51, 557] width 47 height 25
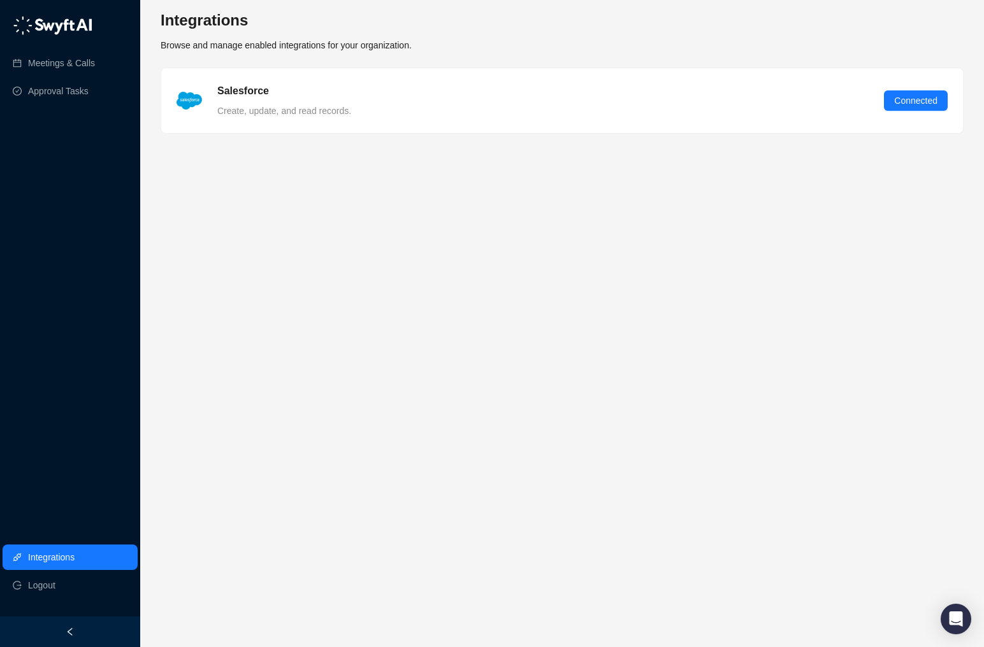
click at [75, 560] on link "Integrations" at bounding box center [51, 557] width 47 height 25
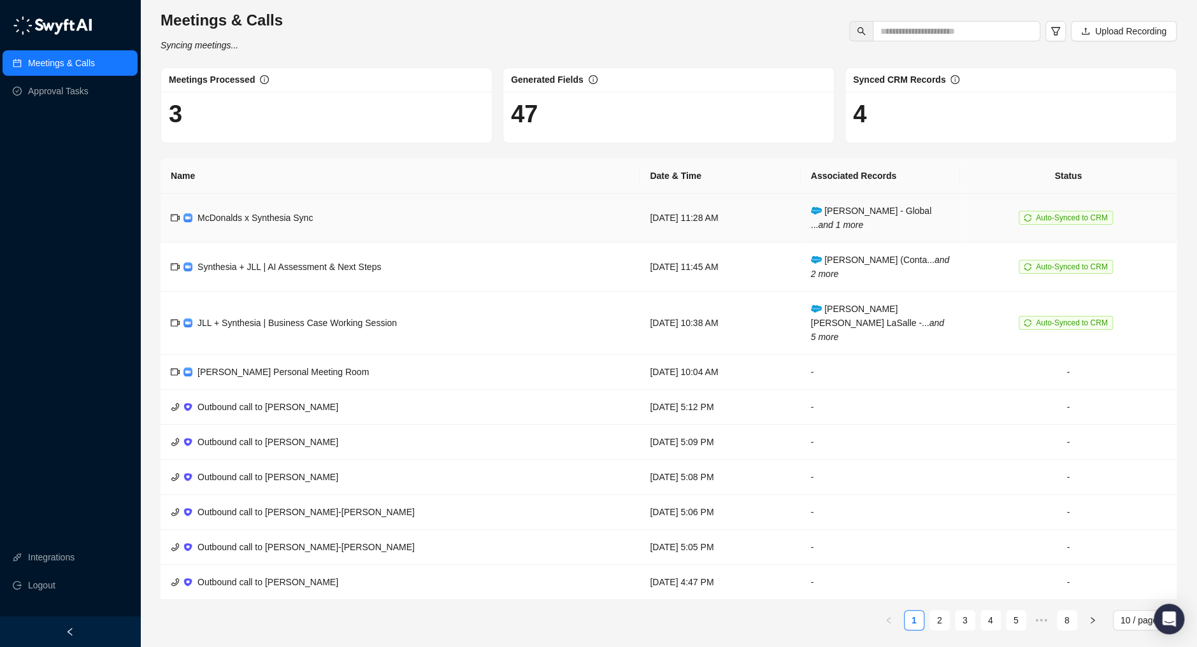
click at [354, 222] on td "McDonalds x Synthesia Sync" at bounding box center [400, 218] width 479 height 49
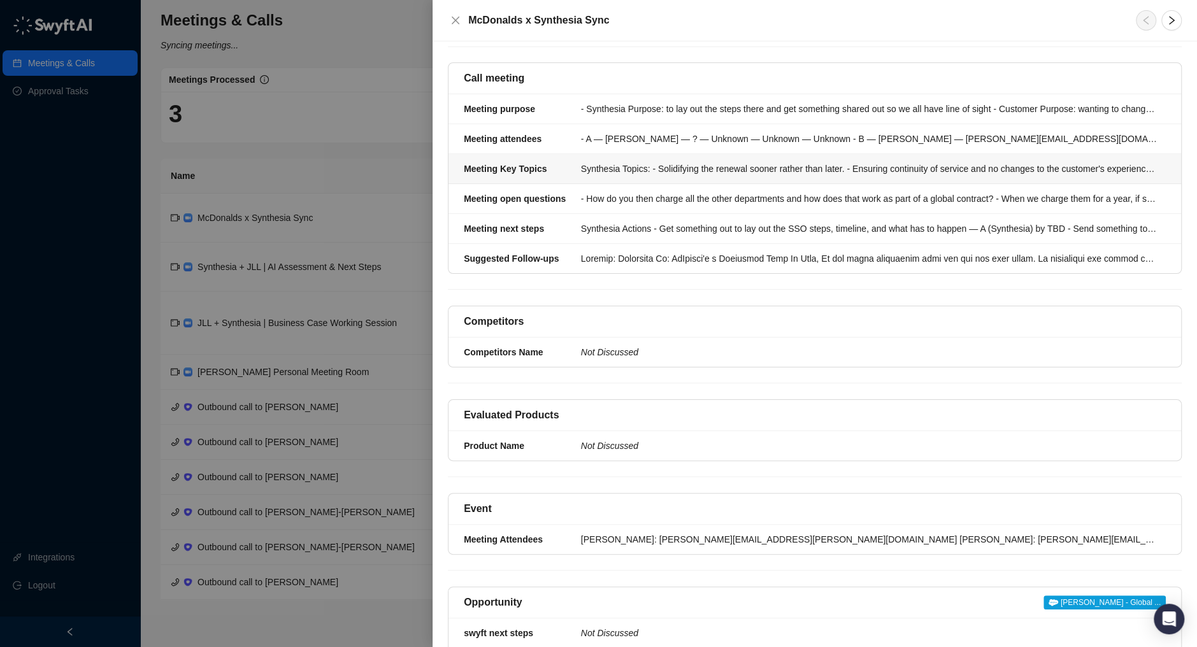
scroll to position [82, 0]
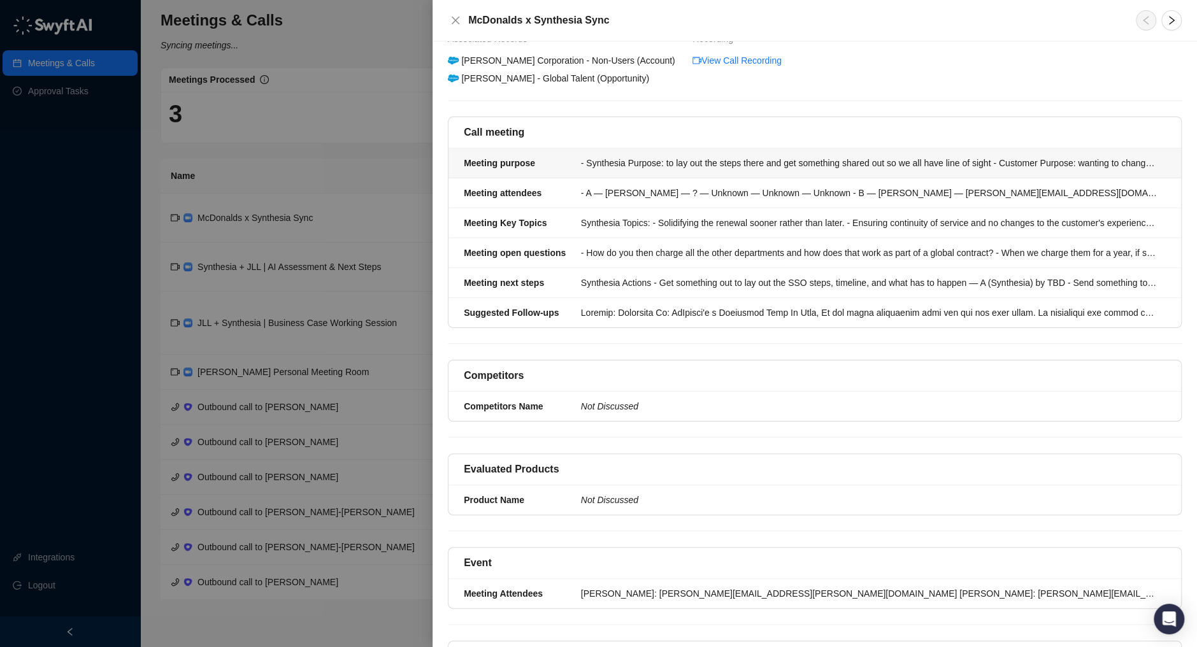
click at [787, 156] on div "- Synthesia Purpose: to lay out the steps there and get something shared out so…" at bounding box center [869, 163] width 577 height 14
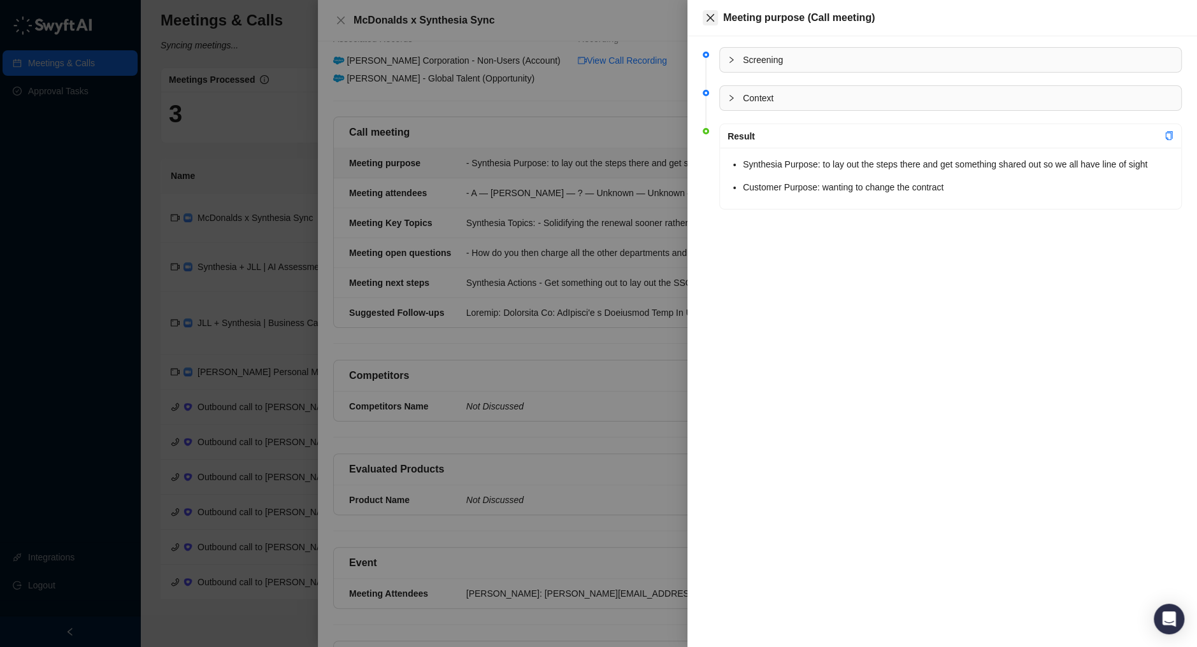
click at [711, 17] on icon "close" at bounding box center [711, 18] width 8 height 8
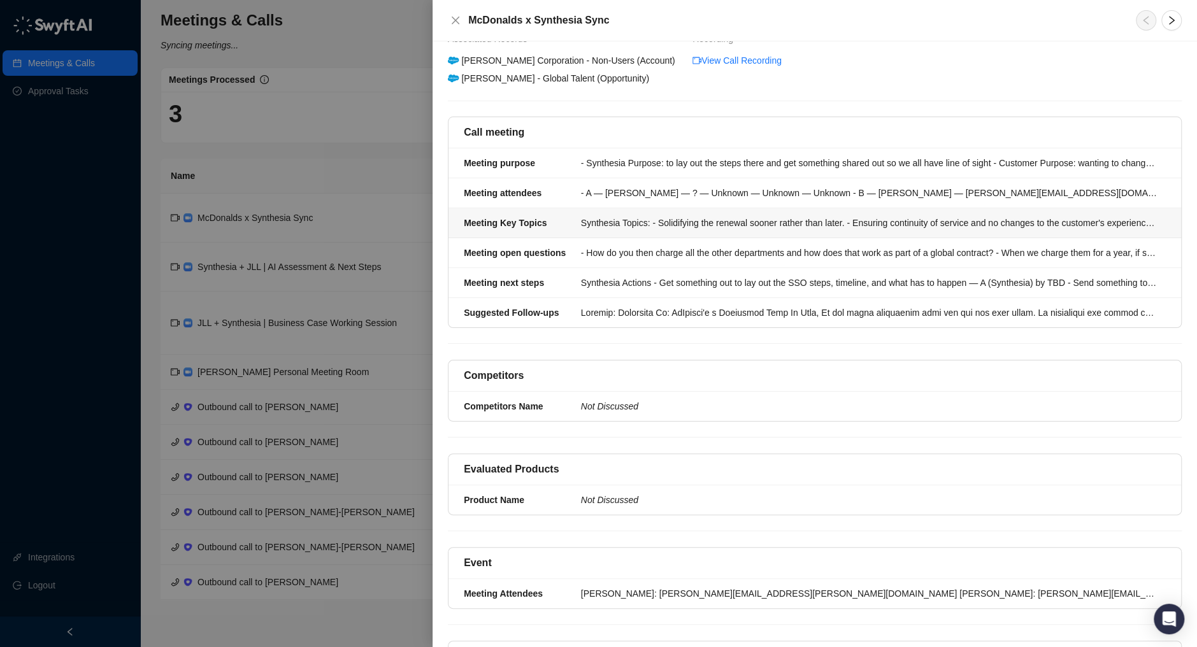
scroll to position [134, 0]
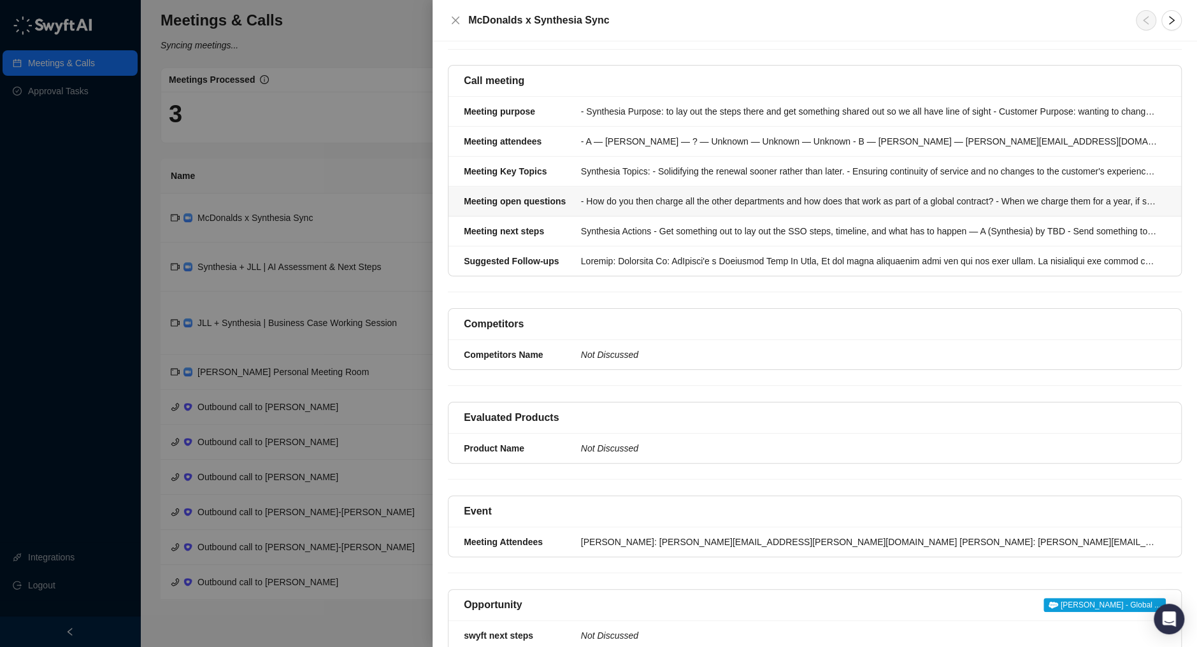
click at [758, 194] on div "- How do you then charge all the other departments and how does that work as pa…" at bounding box center [869, 201] width 577 height 14
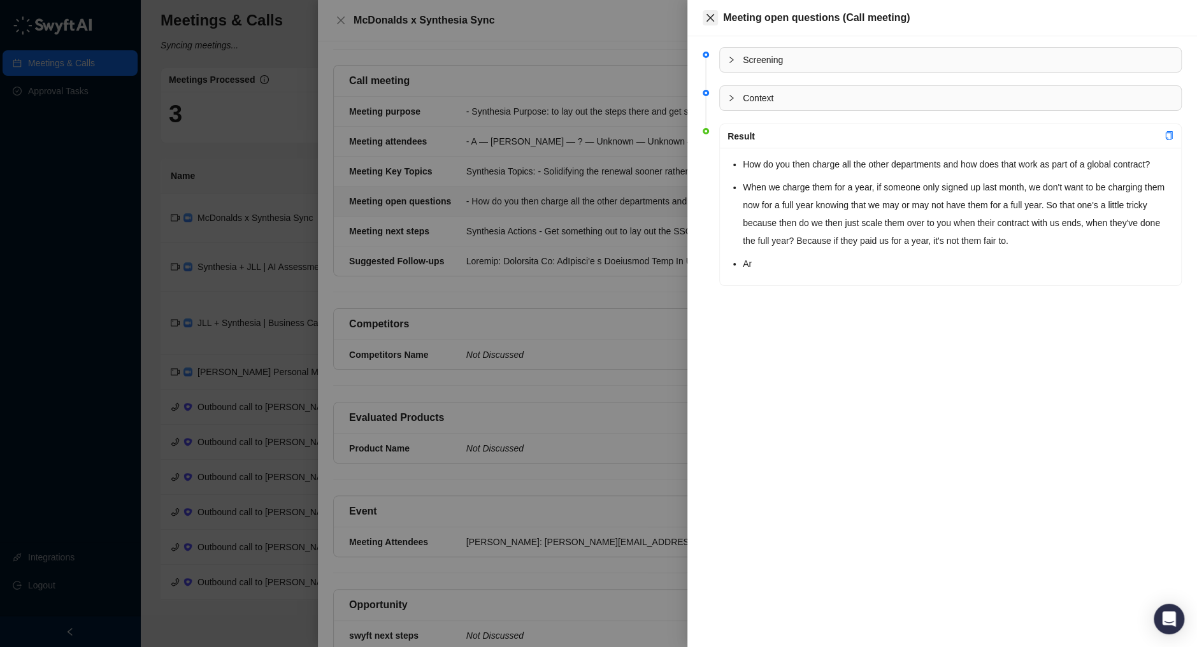
click at [712, 19] on icon "close" at bounding box center [711, 18] width 8 height 8
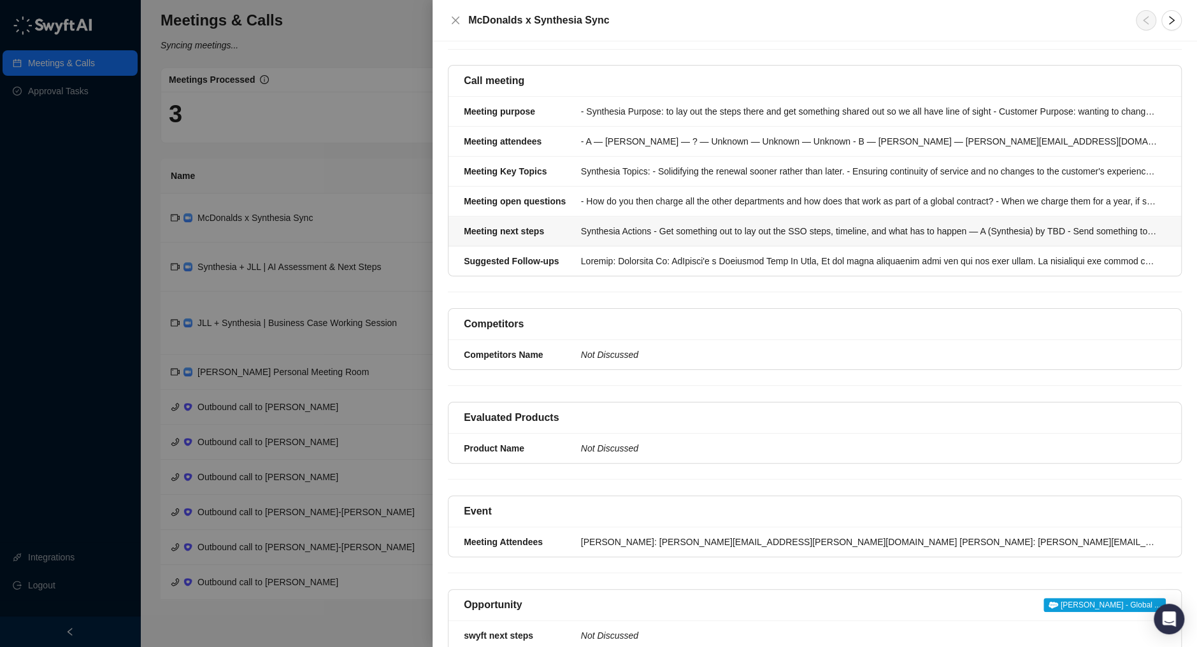
click at [699, 217] on li "Meeting next steps Synthesia Actions - Get something out to lay out the SSO ste…" at bounding box center [815, 232] width 733 height 30
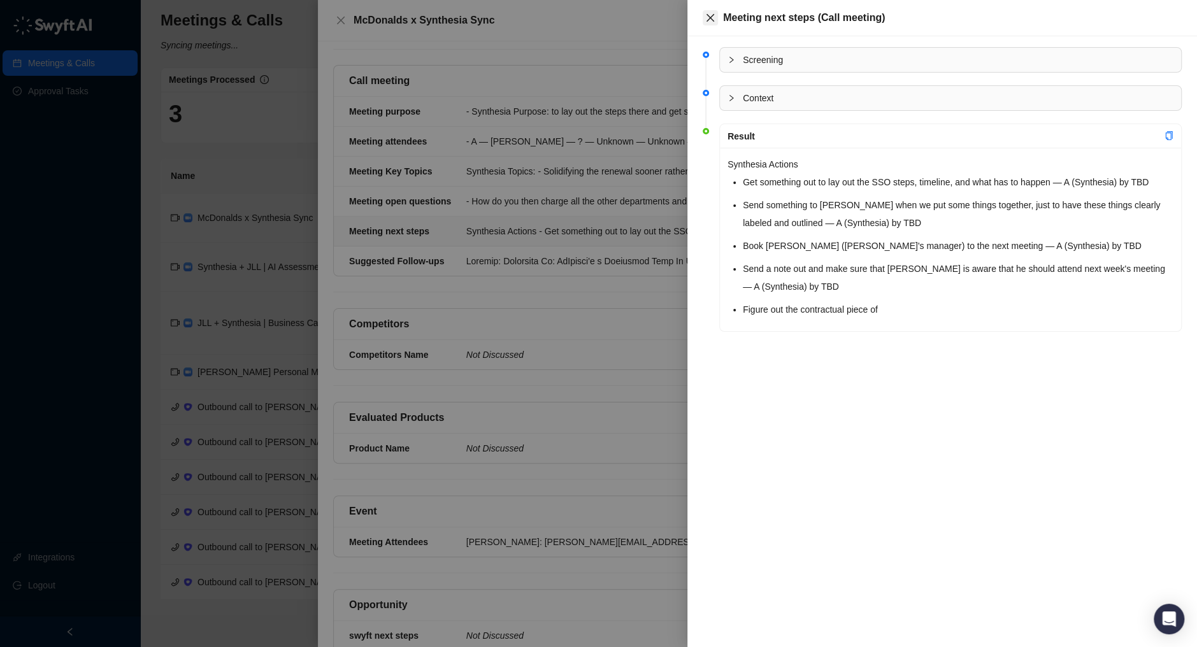
click at [707, 16] on icon "close" at bounding box center [710, 18] width 10 height 10
